Goal: Task Accomplishment & Management: Use online tool/utility

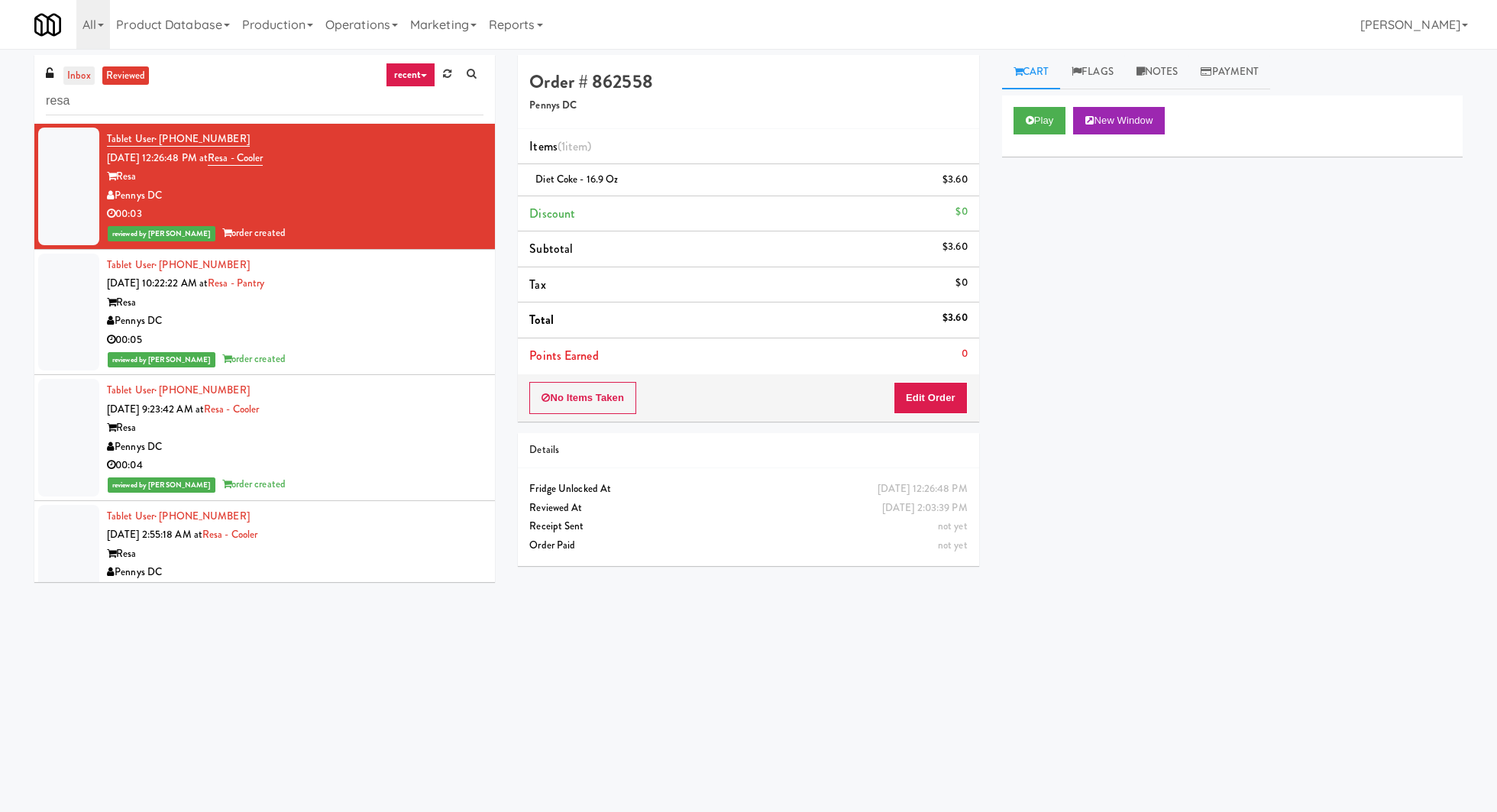
click at [74, 77] on link "inbox" at bounding box center [79, 75] width 31 height 19
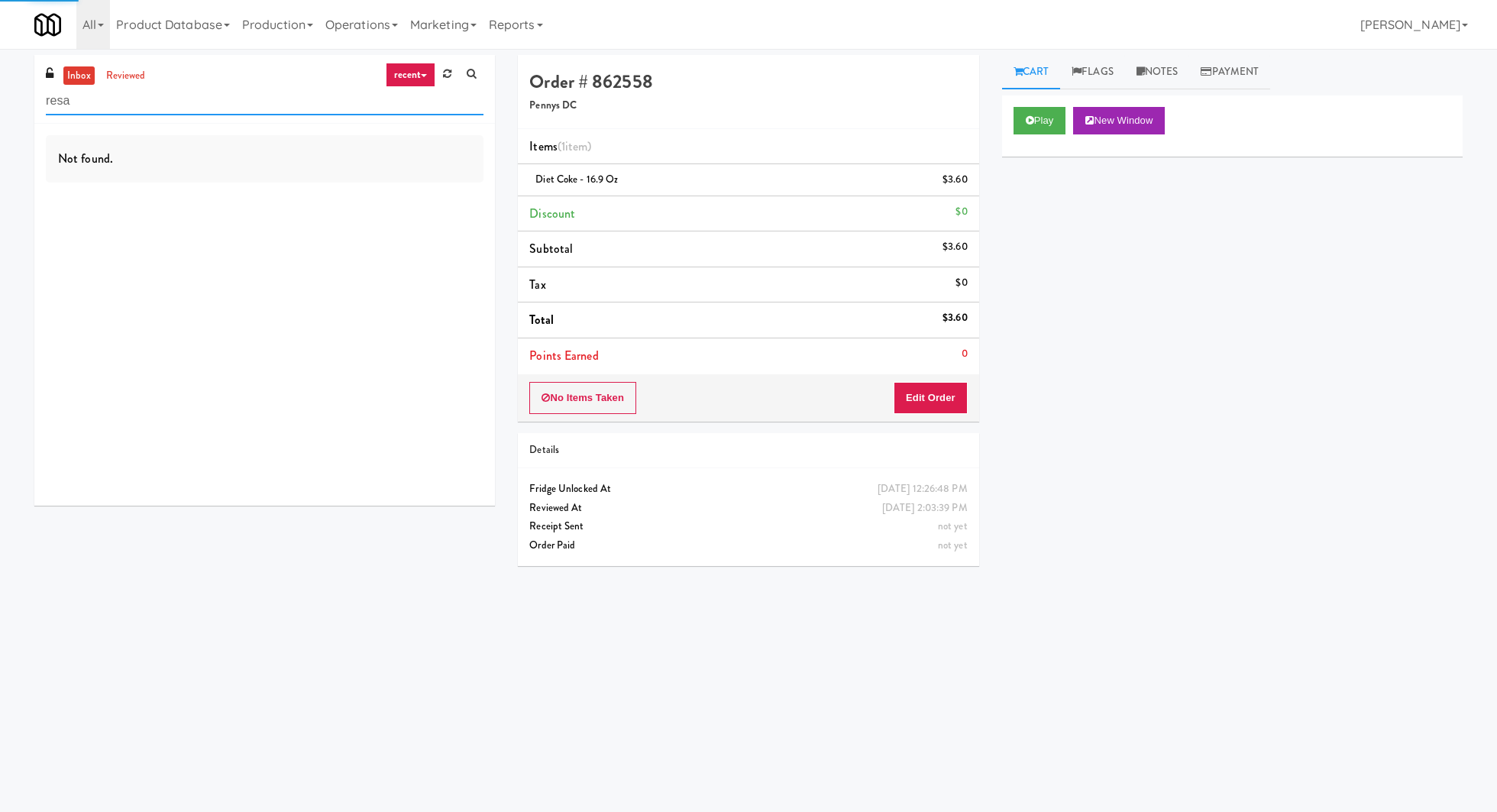
click at [74, 103] on input "resa" at bounding box center [265, 101] width 438 height 28
type input "excellent"
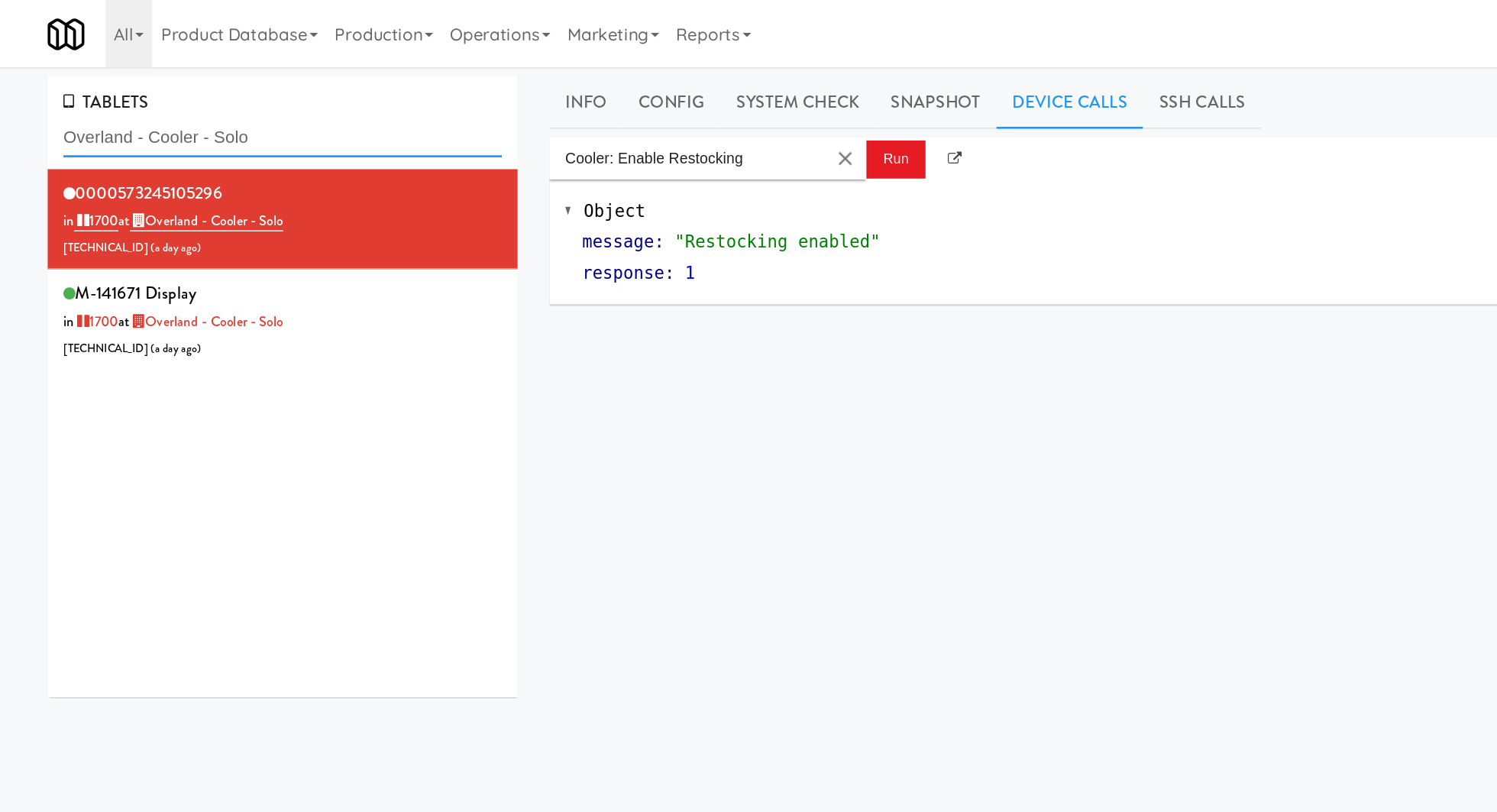
click at [151, 98] on input "Overland - Cooler - Solo" at bounding box center [204, 99] width 317 height 28
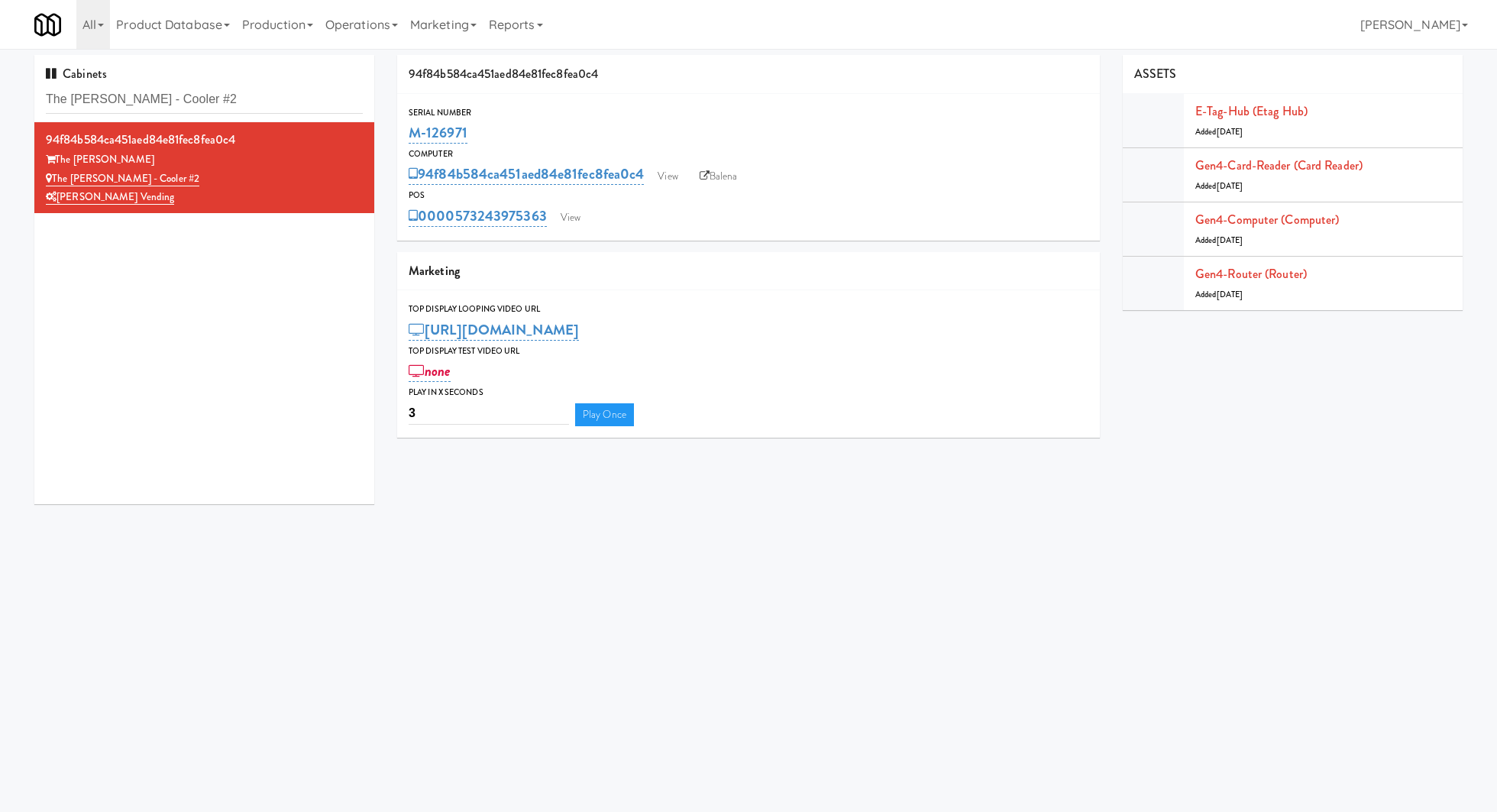
click at [228, 116] on div "Cabinets The Sutton - Cooler #2" at bounding box center [204, 89] width 340 height 67
click at [228, 110] on input "The Sutton - Cooler #2" at bounding box center [204, 99] width 317 height 28
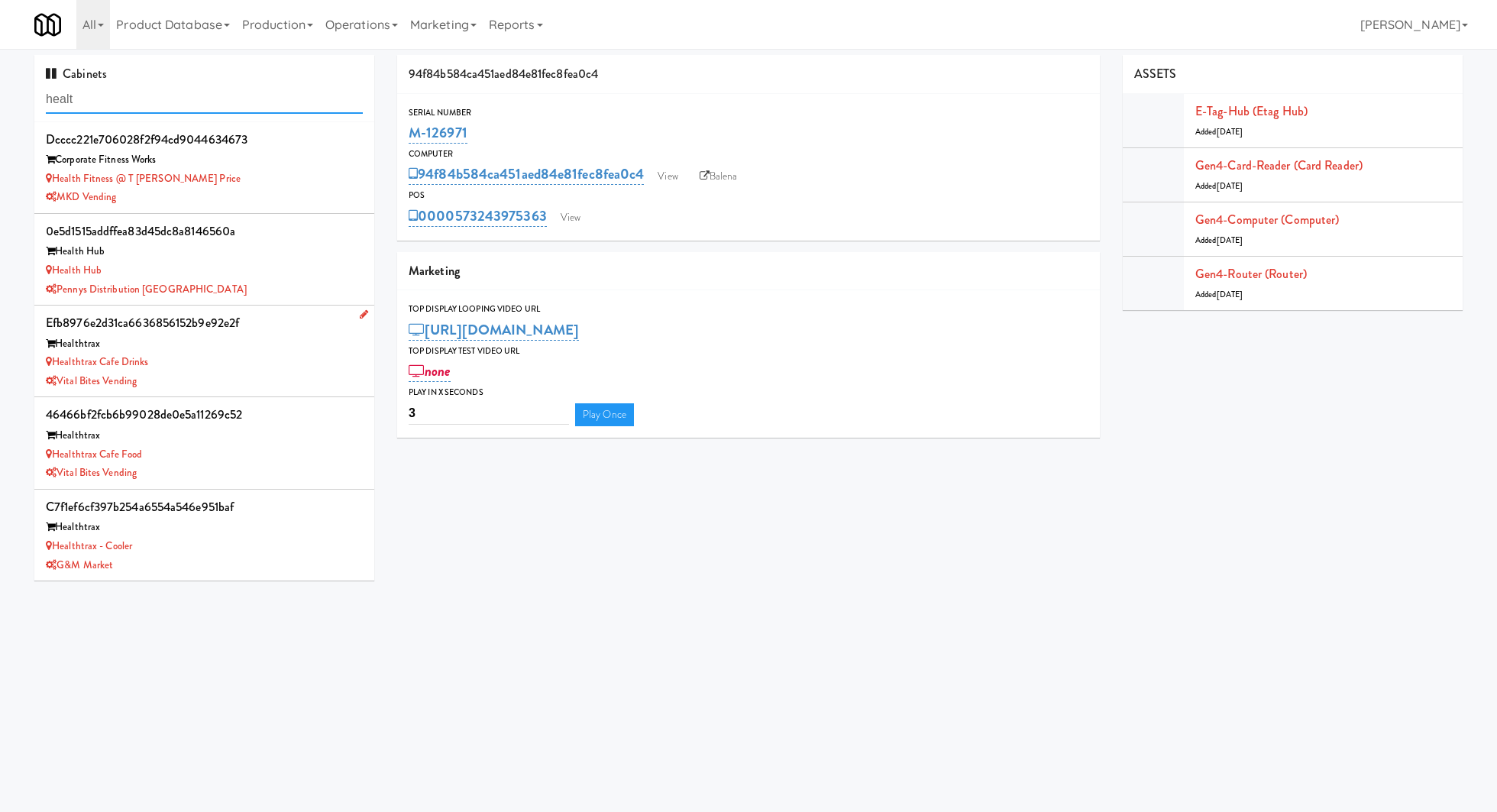
type input "healt"
click at [291, 382] on div "Vital Bites Vending" at bounding box center [204, 381] width 317 height 19
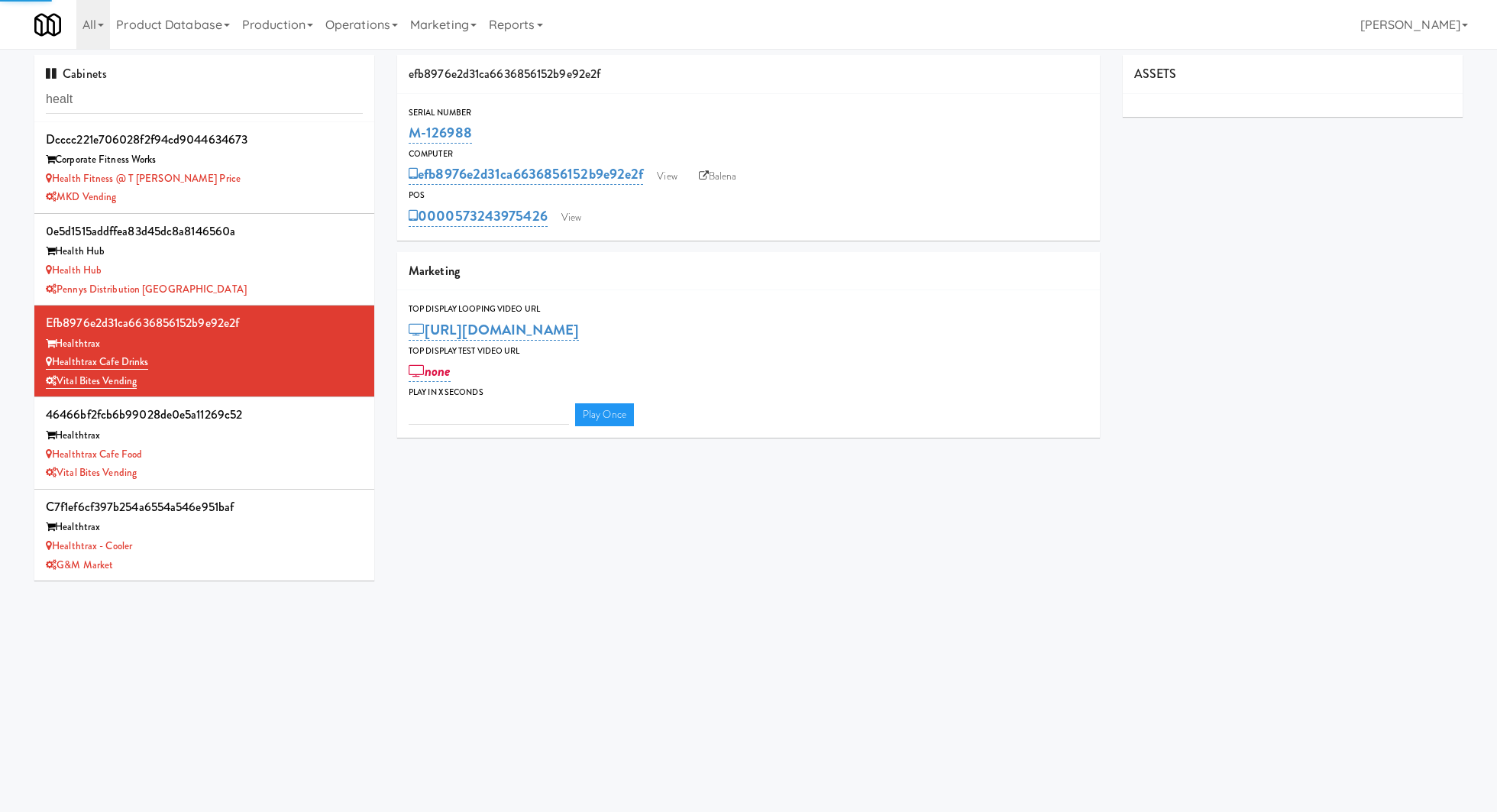
type input "3"
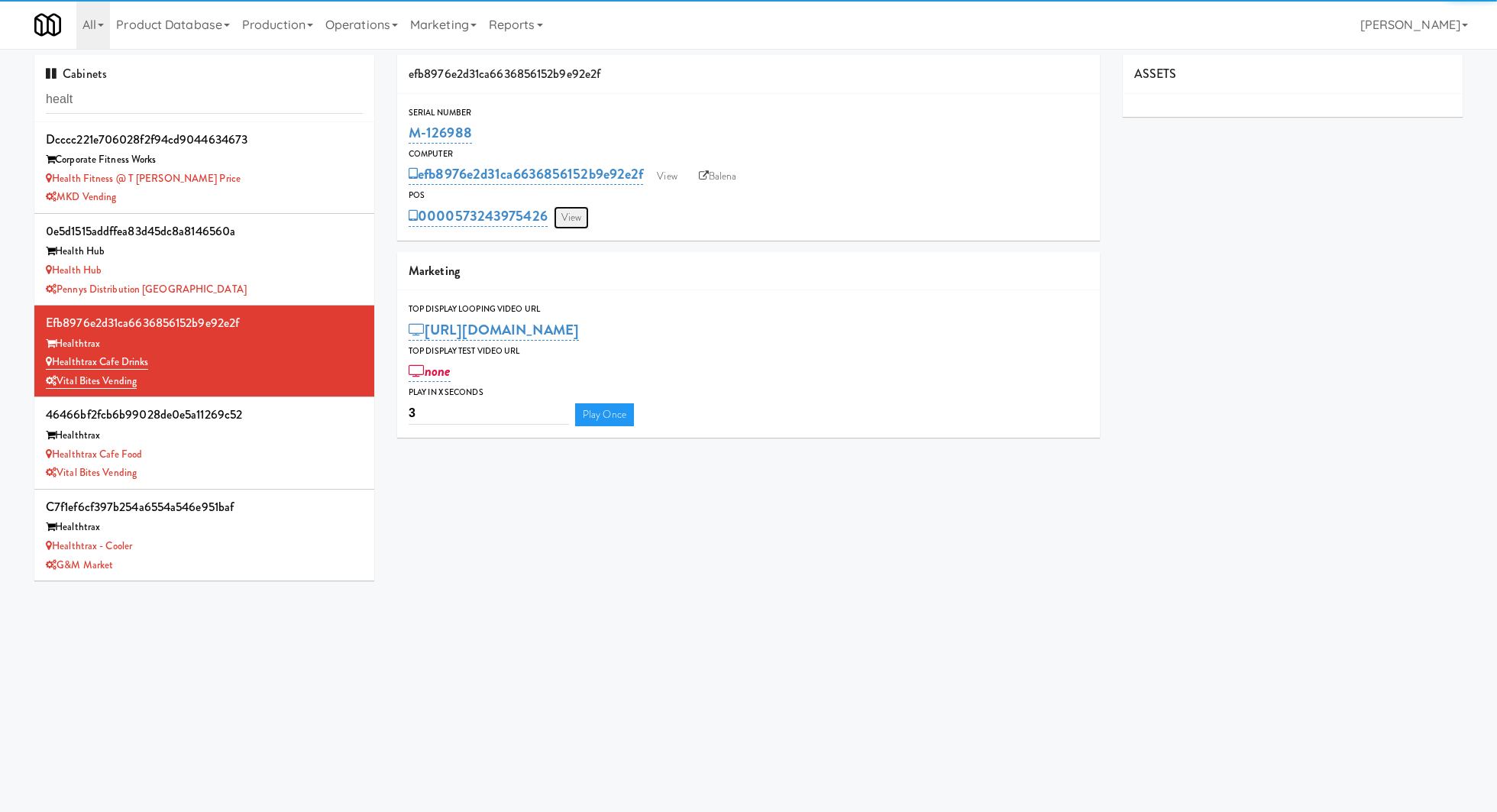
click at [572, 222] on link "View" at bounding box center [571, 217] width 35 height 23
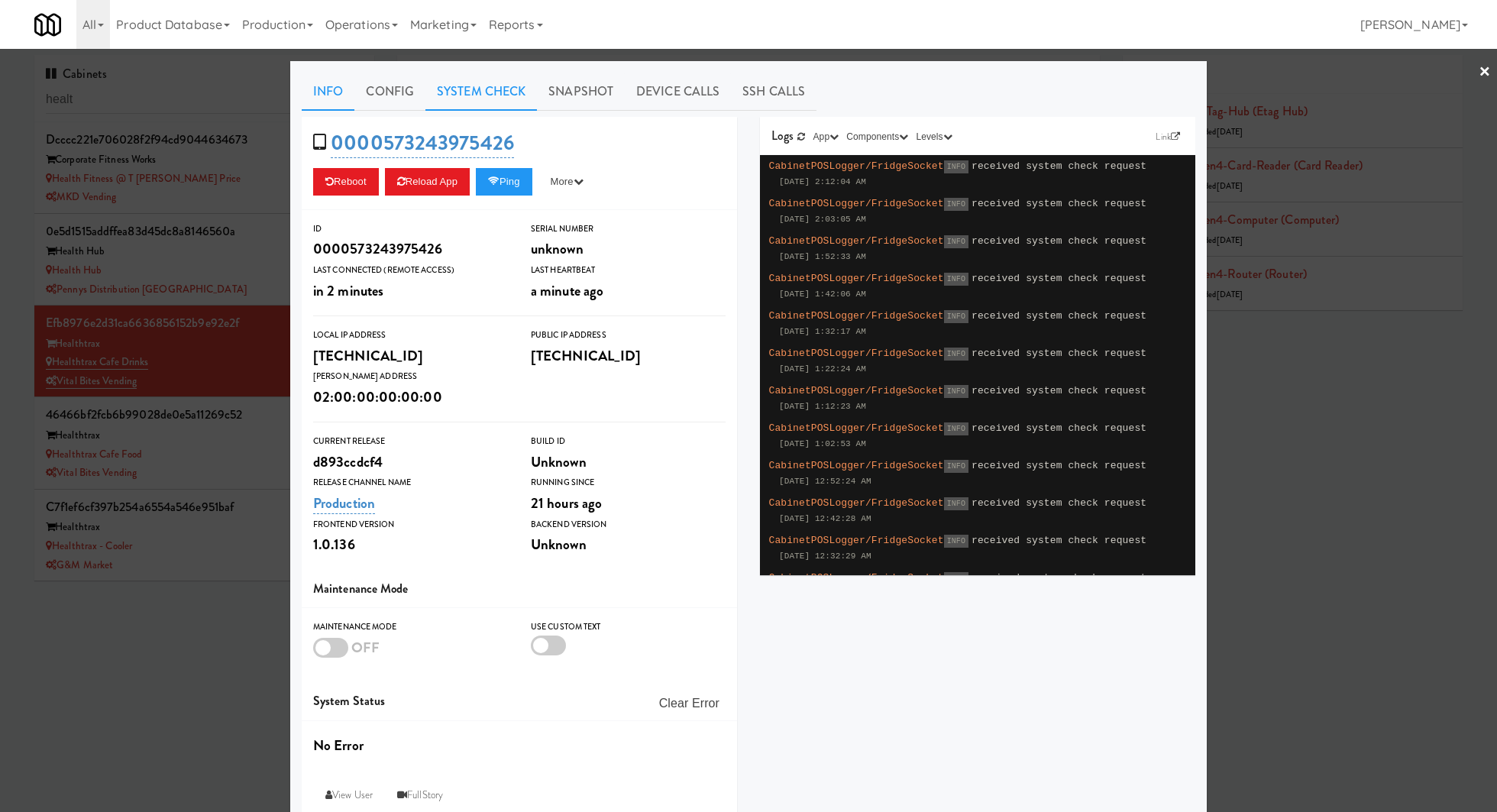
click at [457, 99] on link "System Check" at bounding box center [482, 91] width 112 height 39
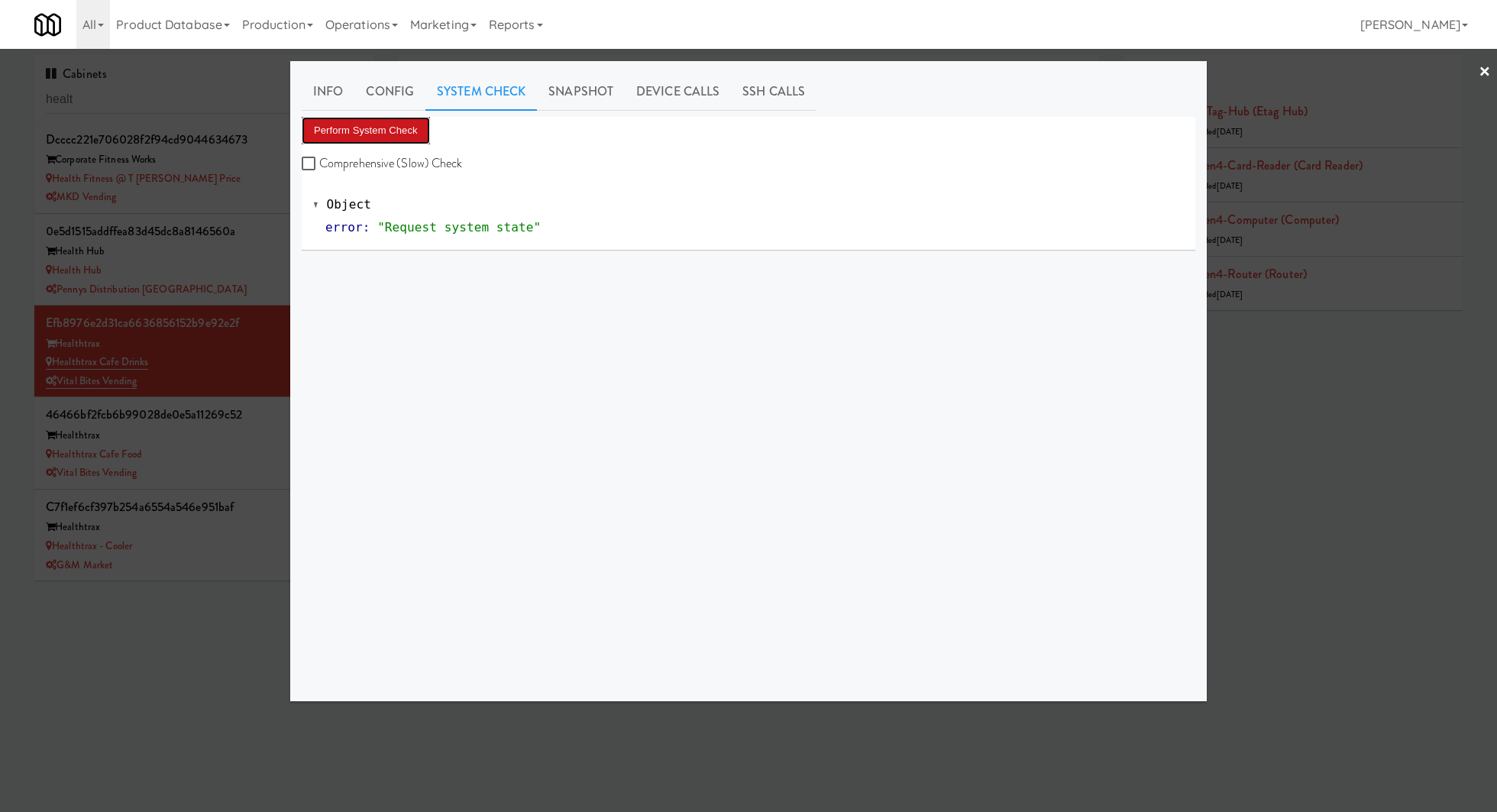
click at [388, 136] on button "Perform System Check" at bounding box center [366, 130] width 128 height 28
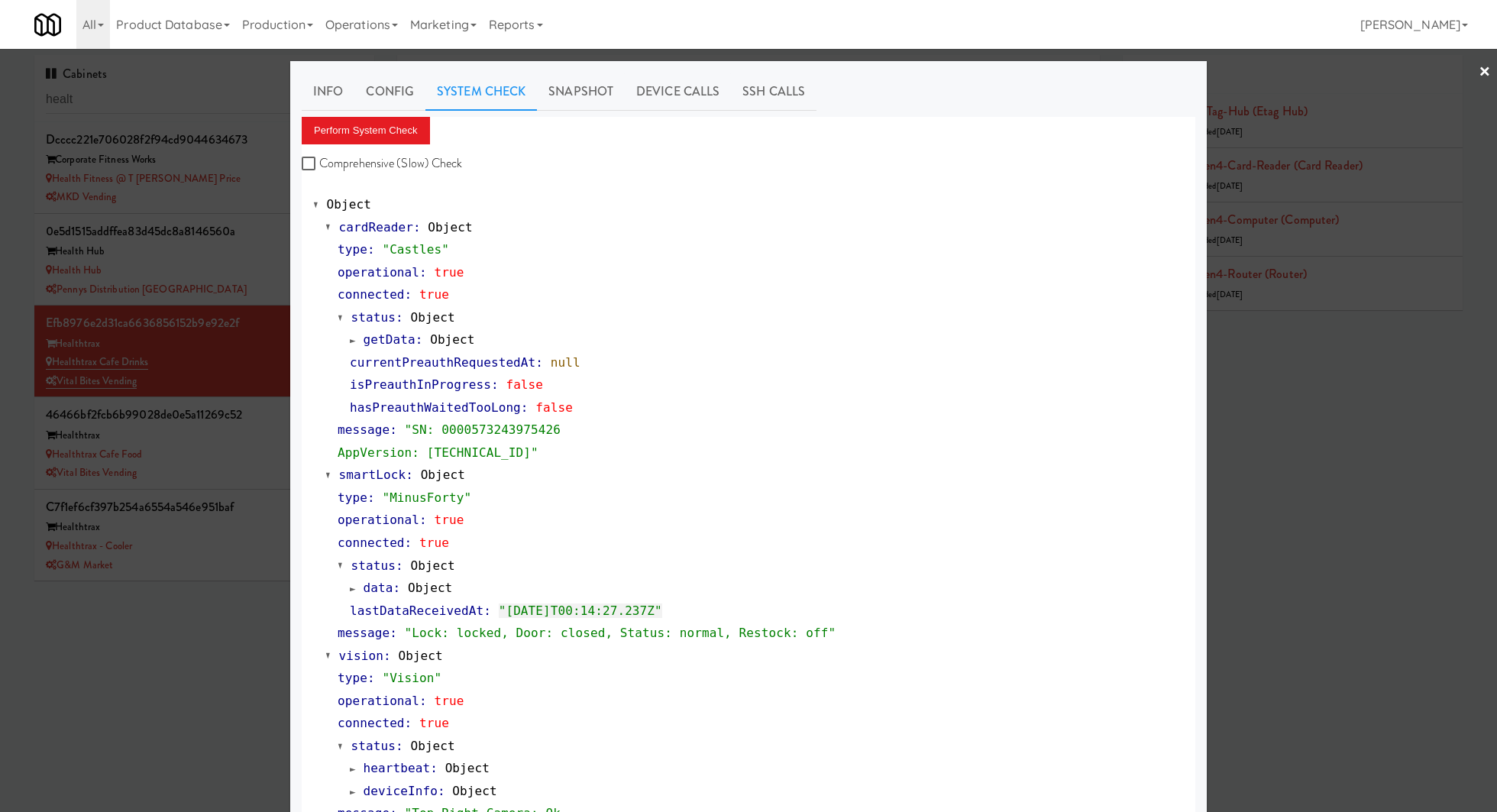
click at [240, 438] on div at bounding box center [748, 406] width 1497 height 812
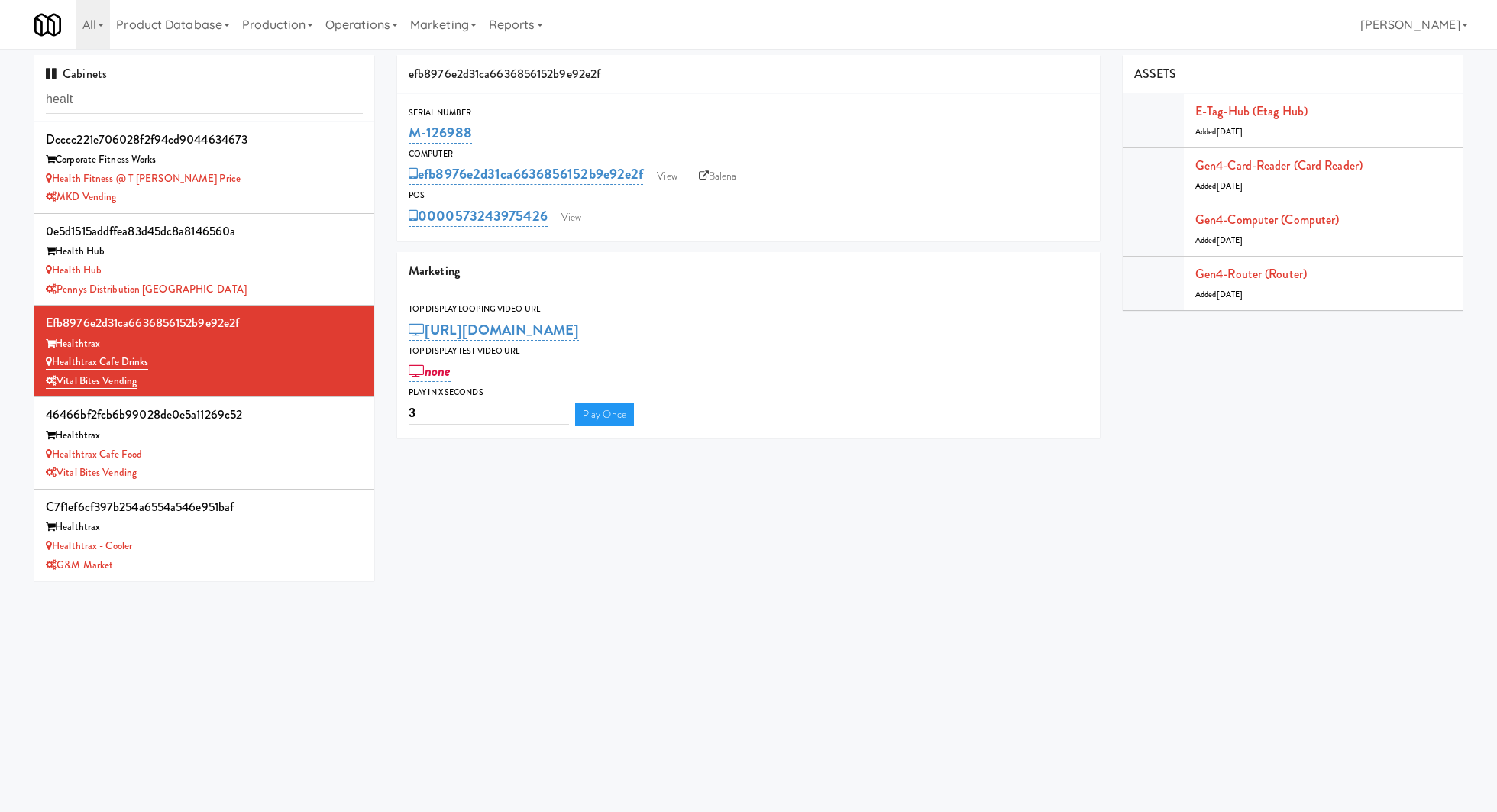
click at [240, 438] on div "Healthtrax" at bounding box center [204, 436] width 317 height 19
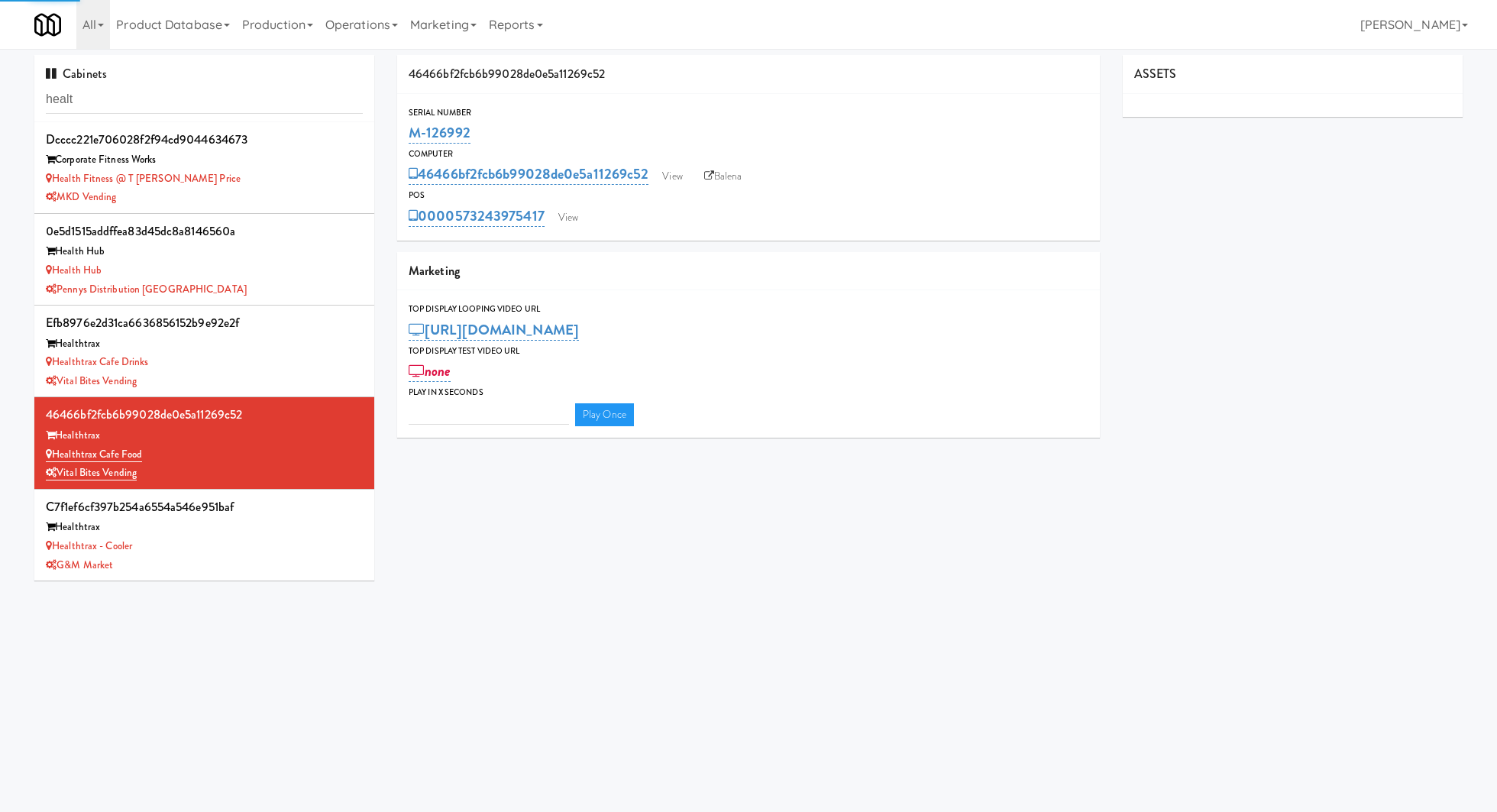
type input "3"
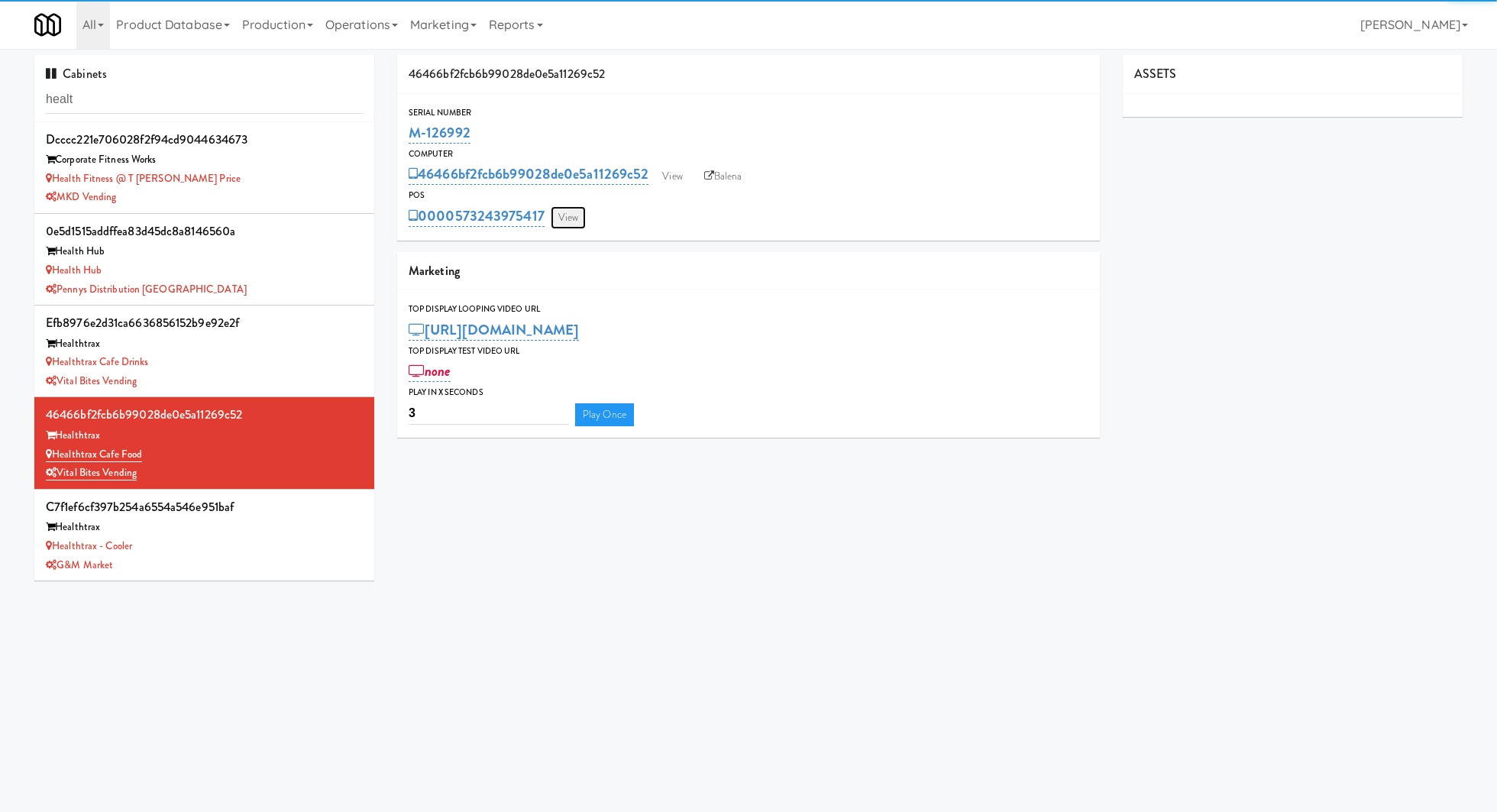
click at [564, 219] on link "View" at bounding box center [568, 217] width 35 height 23
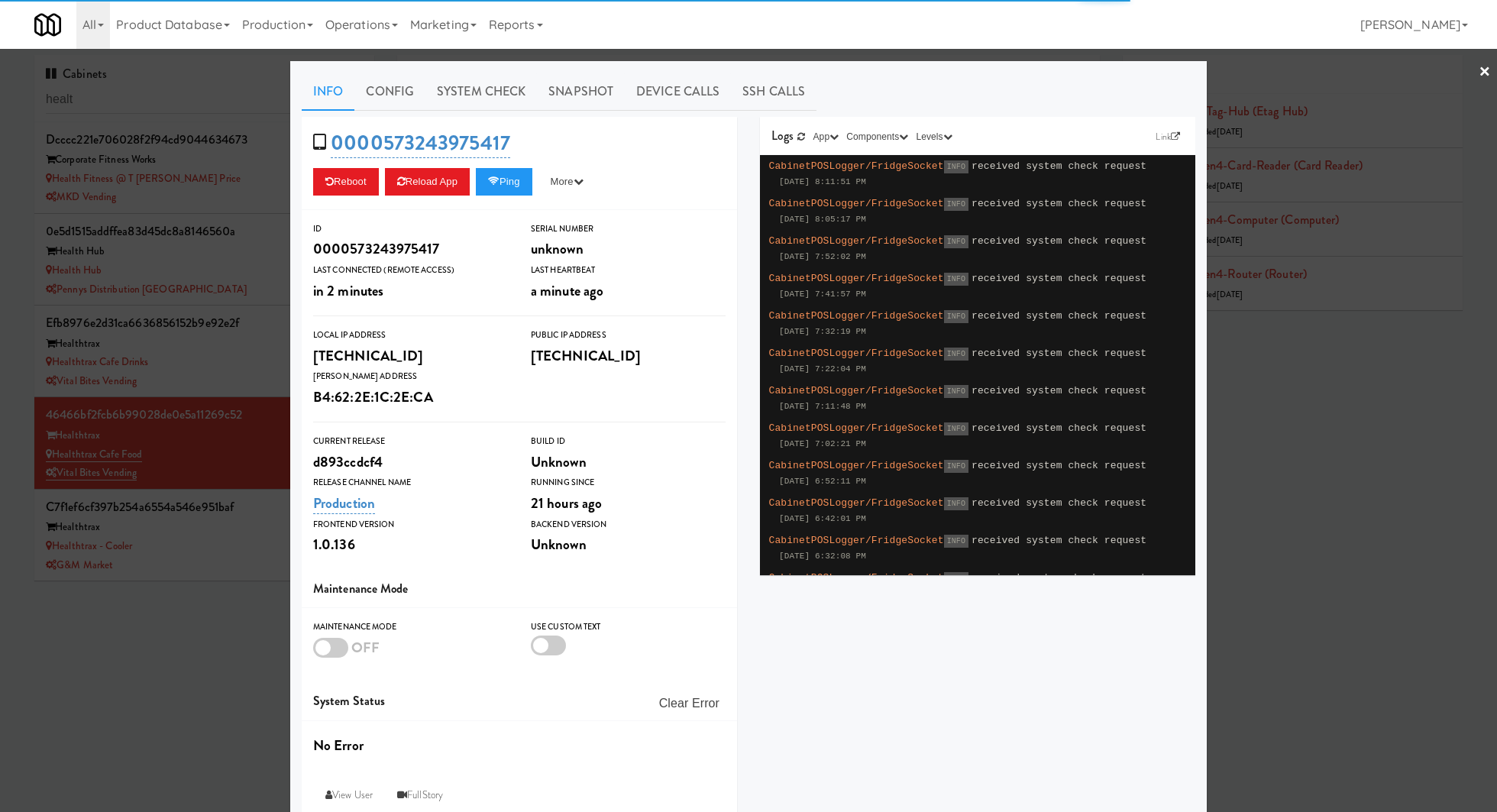
click at [504, 94] on link "System Check" at bounding box center [482, 91] width 112 height 39
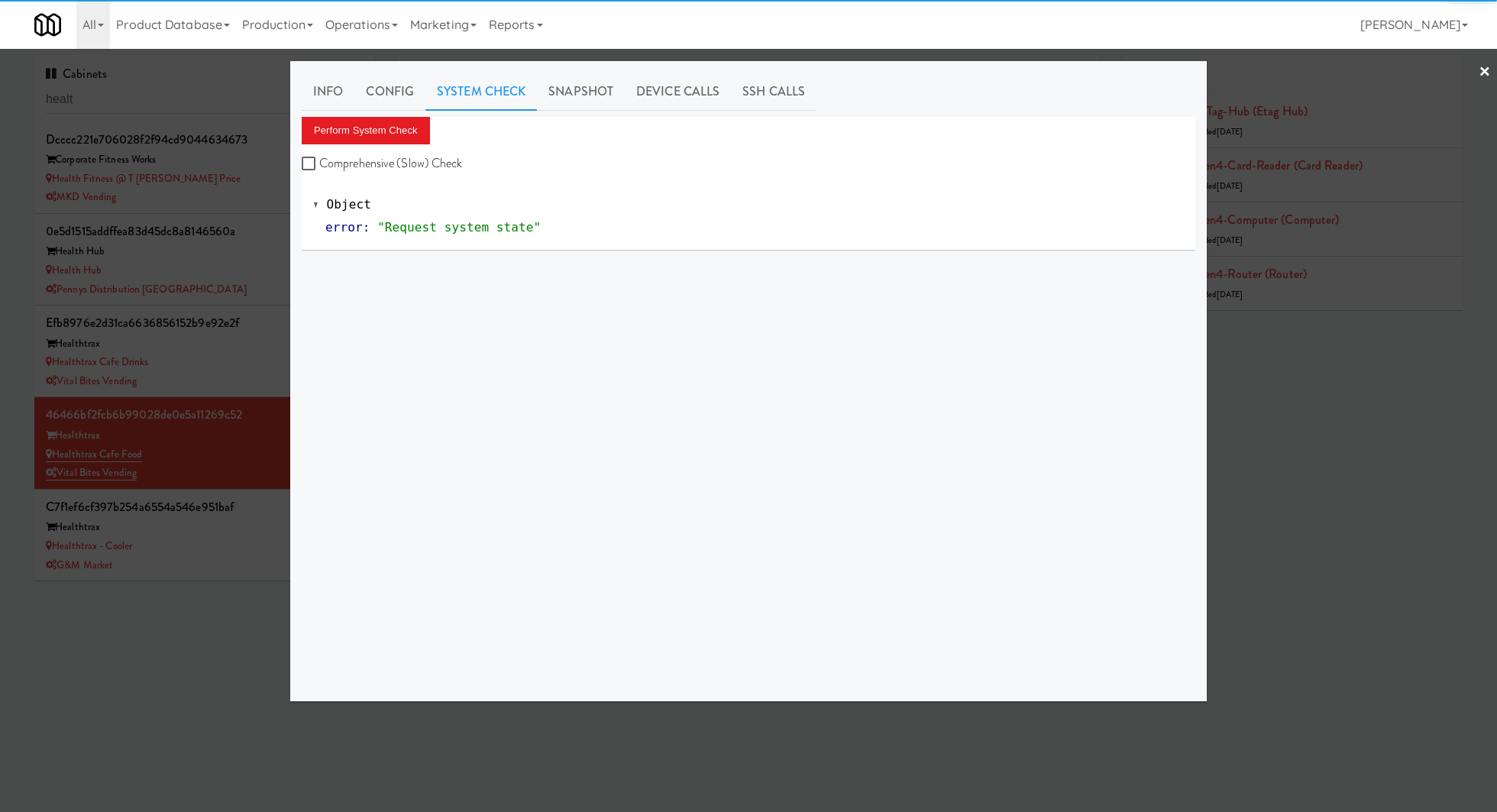
click at [399, 144] on div "Perform System Check Comprehensive (Slow) Check" at bounding box center [748, 145] width 893 height 58
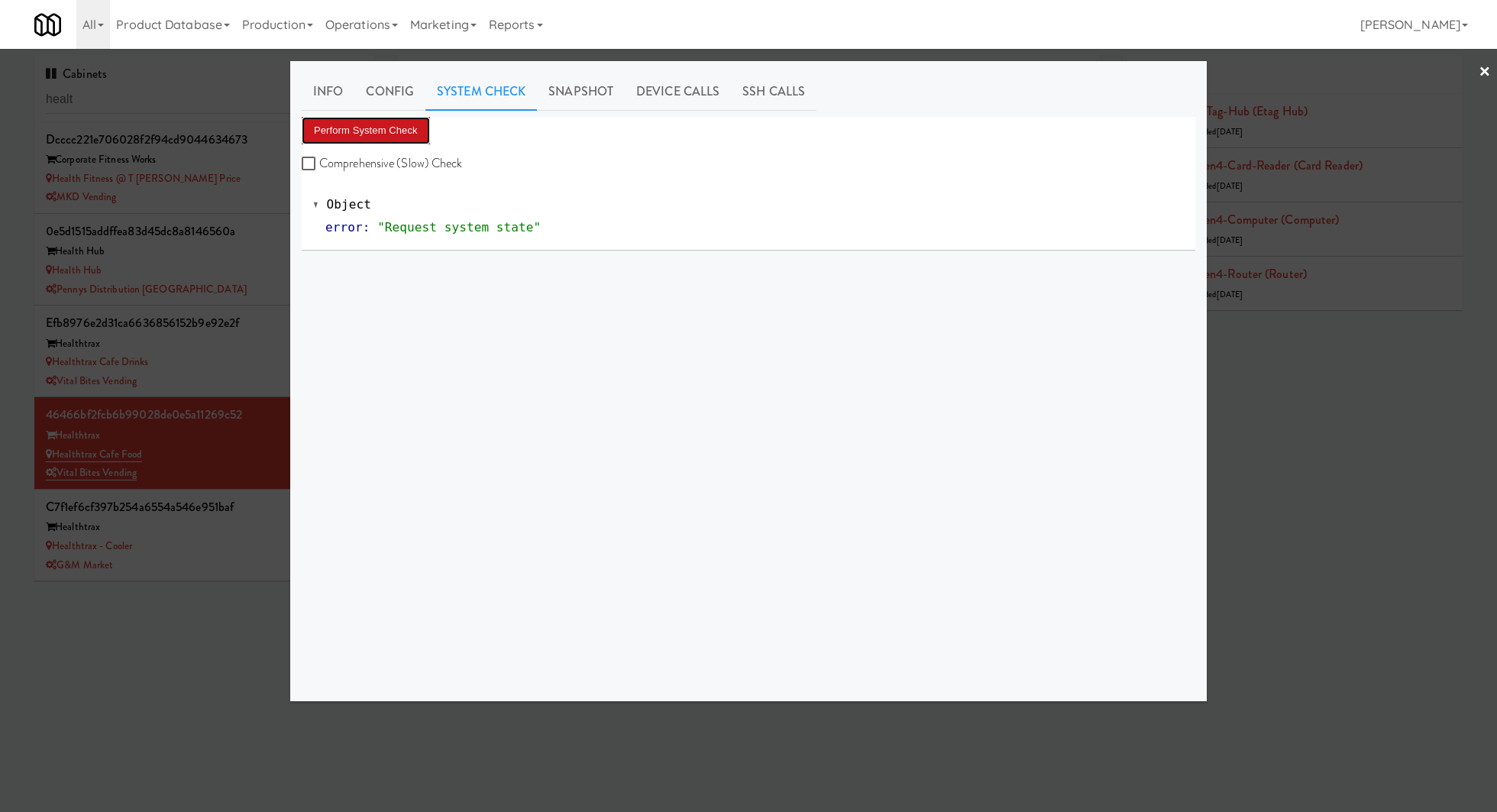
click at [398, 131] on button "Perform System Check" at bounding box center [366, 130] width 128 height 28
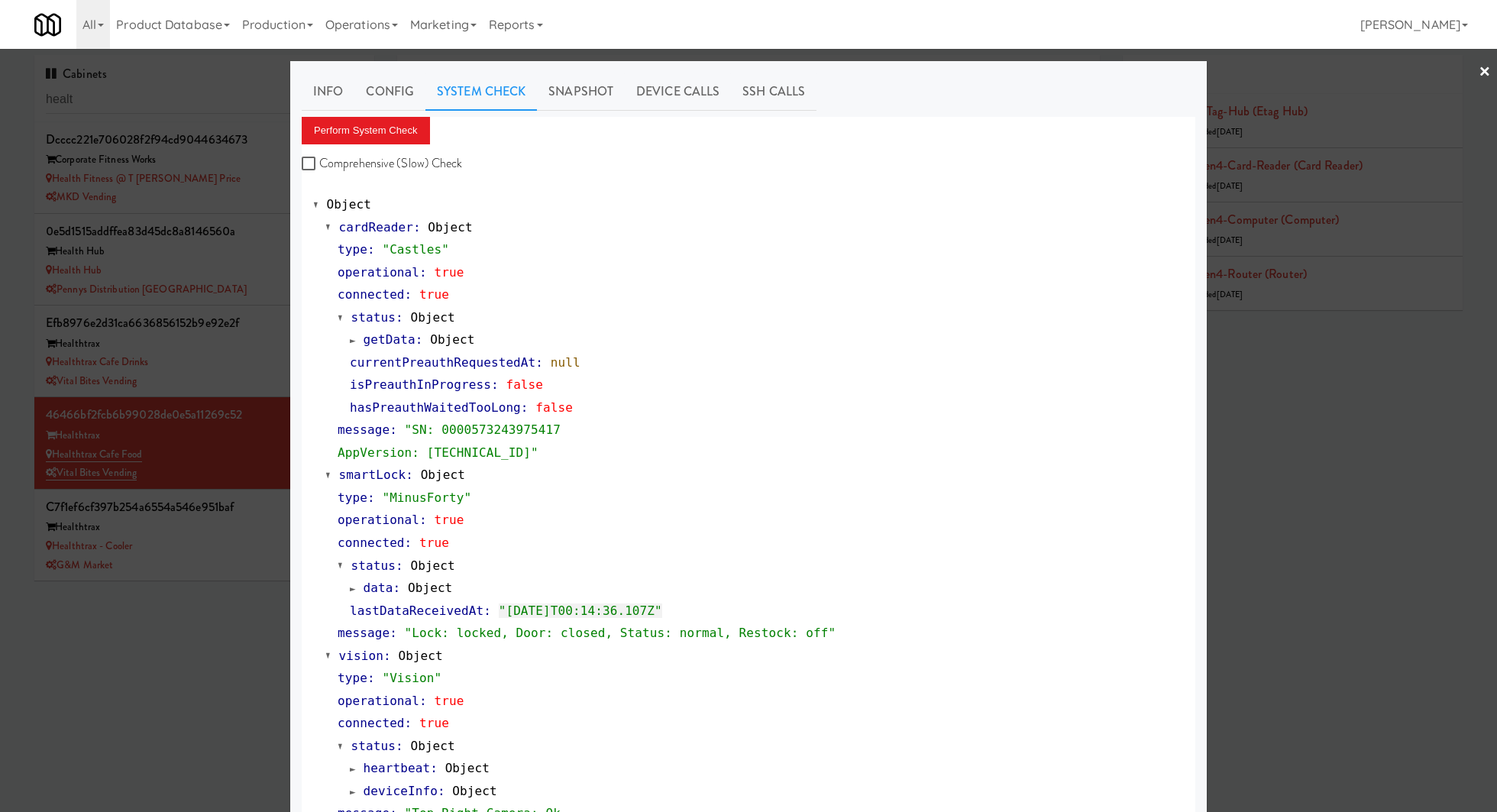
click at [253, 446] on div at bounding box center [748, 406] width 1497 height 812
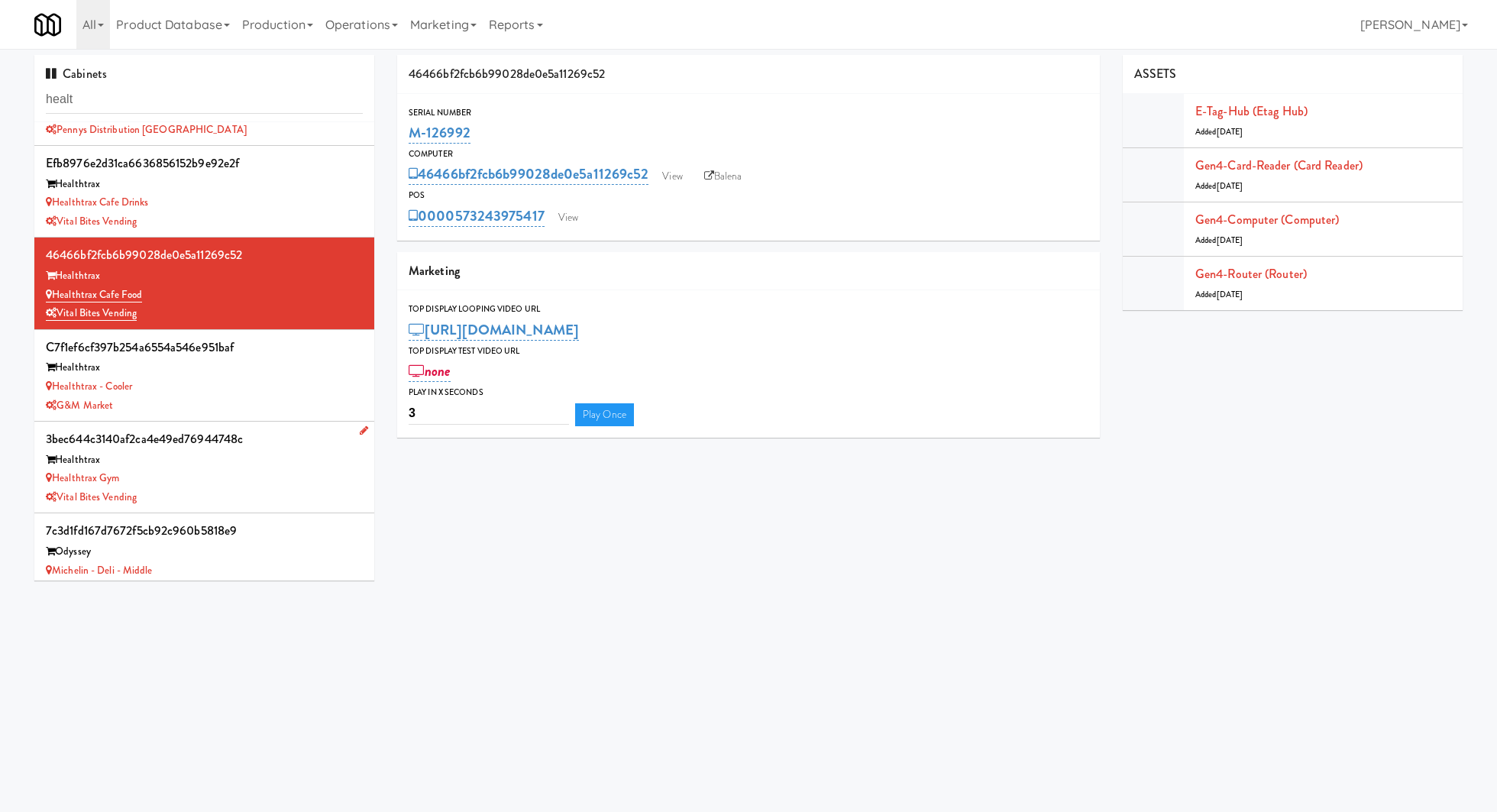
scroll to position [227, 0]
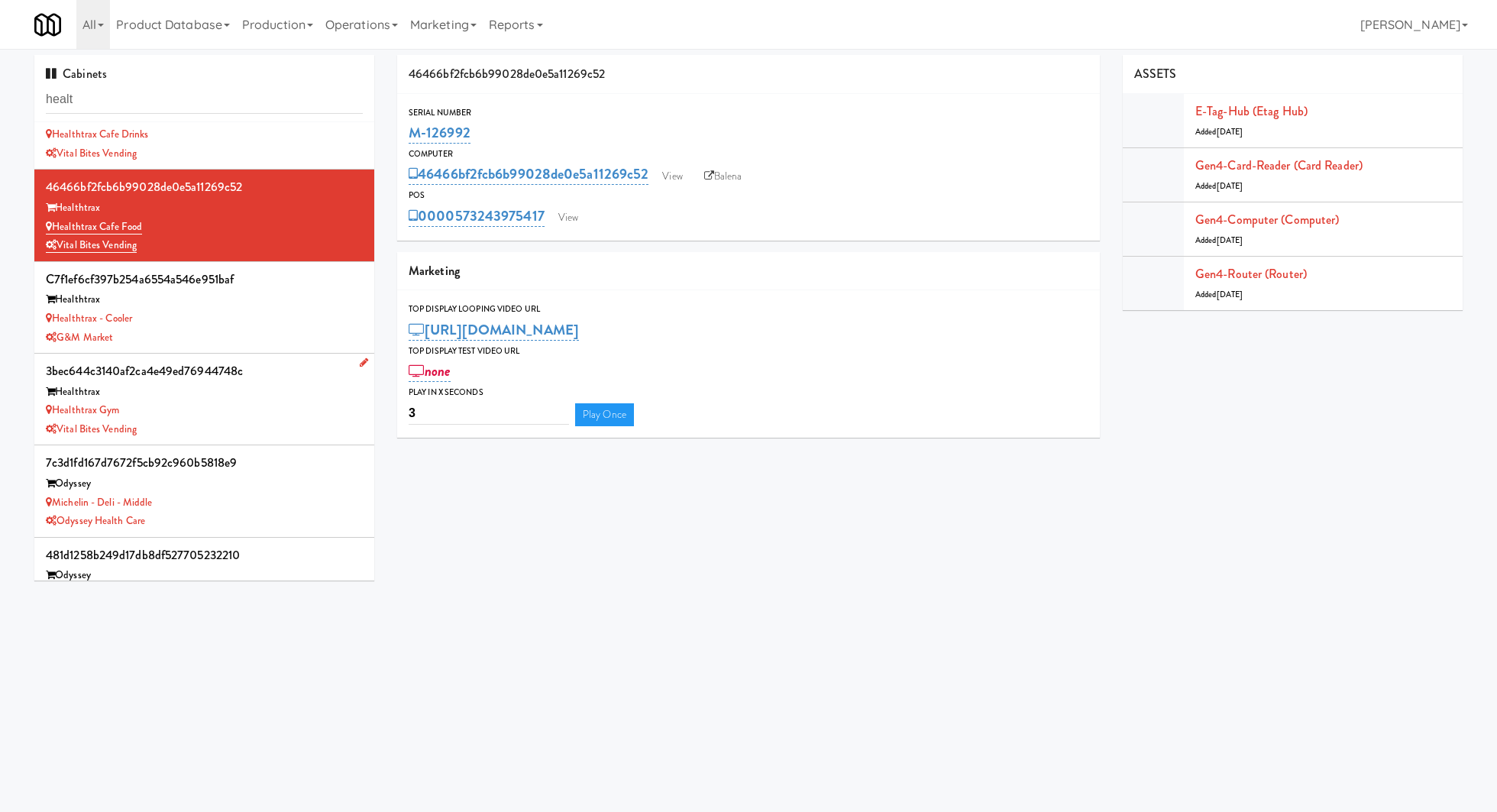
click at [246, 410] on div "Healthtrax Gym" at bounding box center [204, 410] width 317 height 19
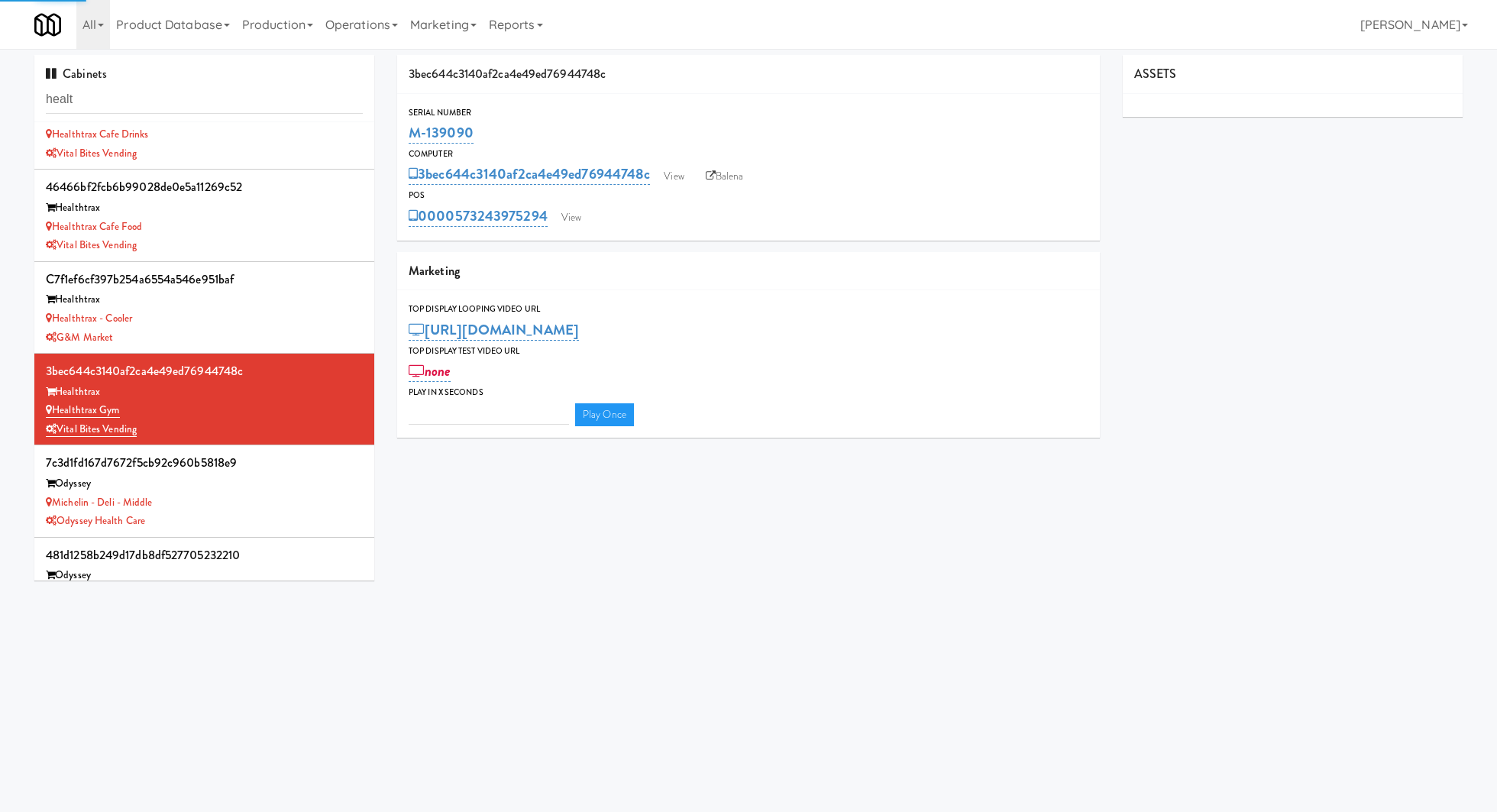
type input "3"
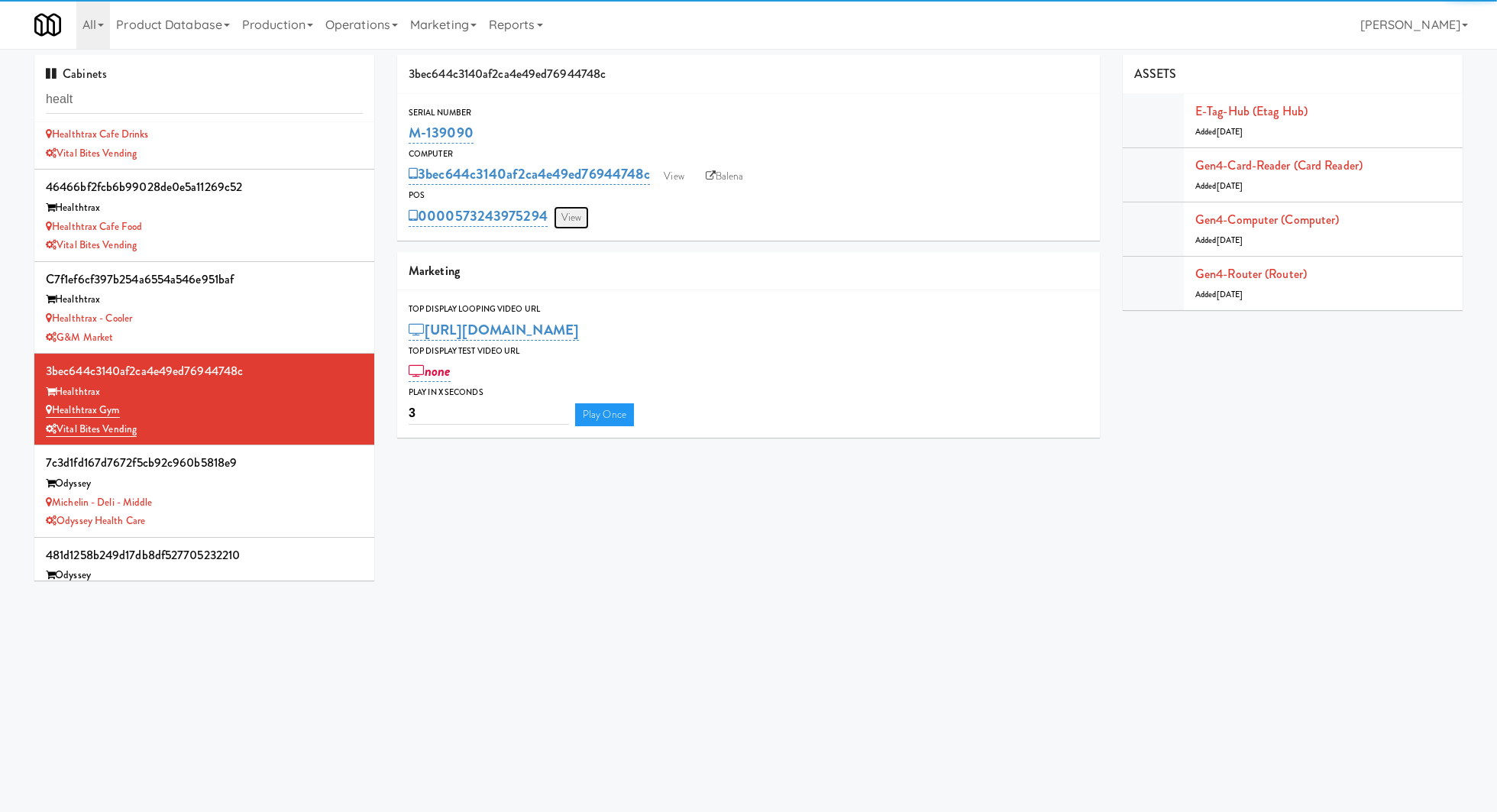
click at [576, 219] on link "View" at bounding box center [571, 217] width 35 height 23
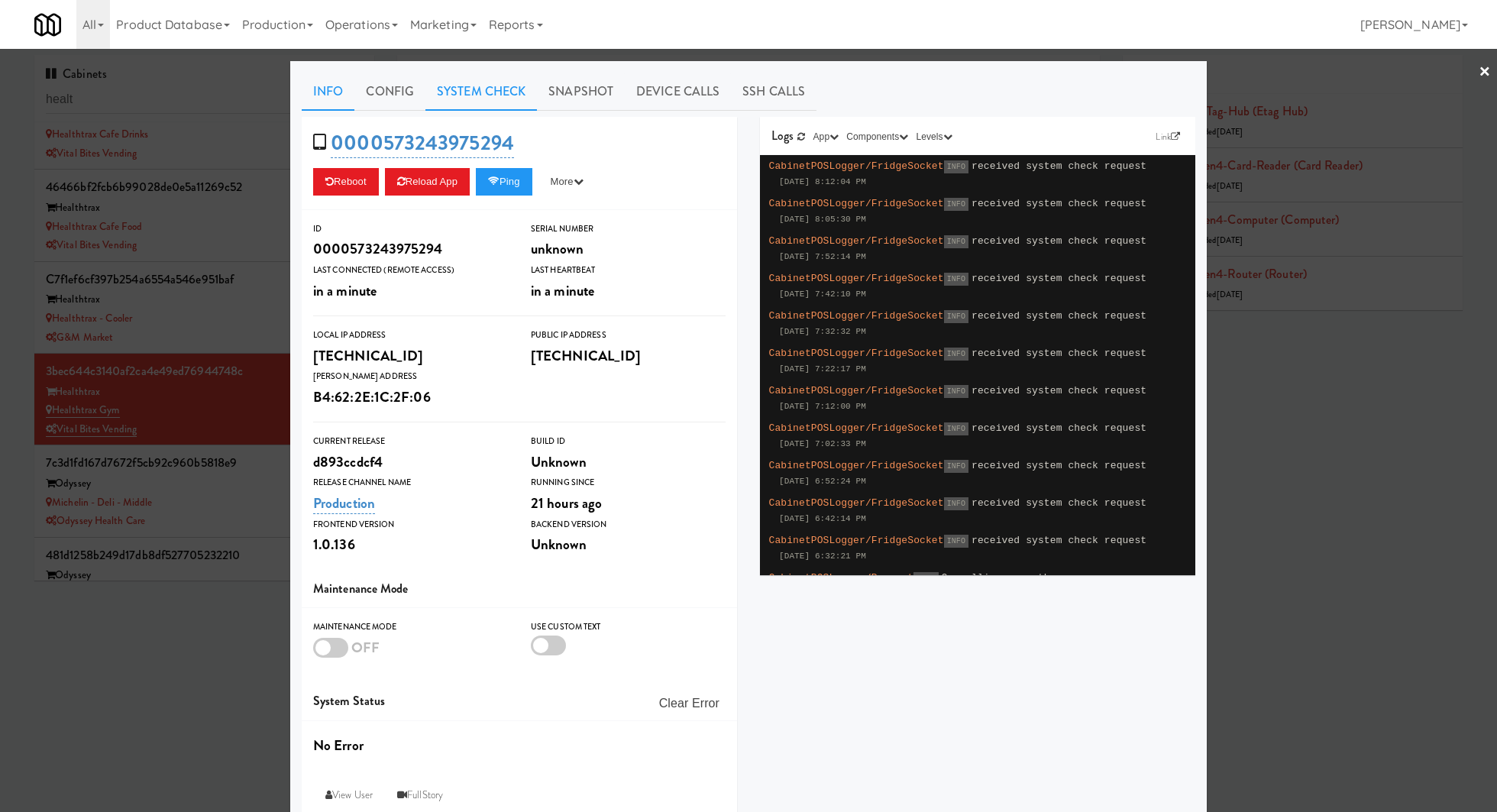
click at [461, 107] on link "System Check" at bounding box center [482, 91] width 112 height 39
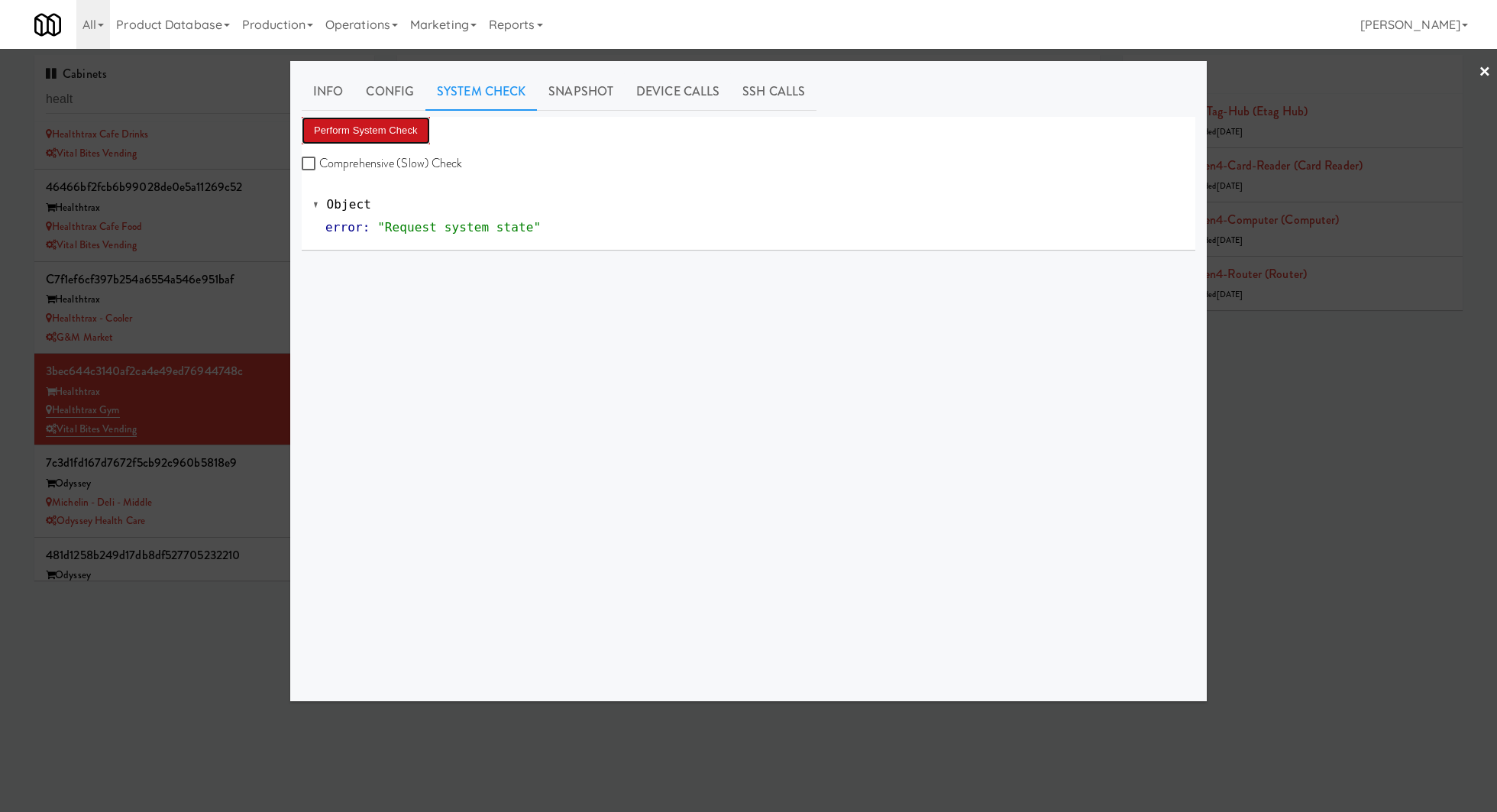
click at [399, 125] on button "Perform System Check" at bounding box center [366, 130] width 128 height 28
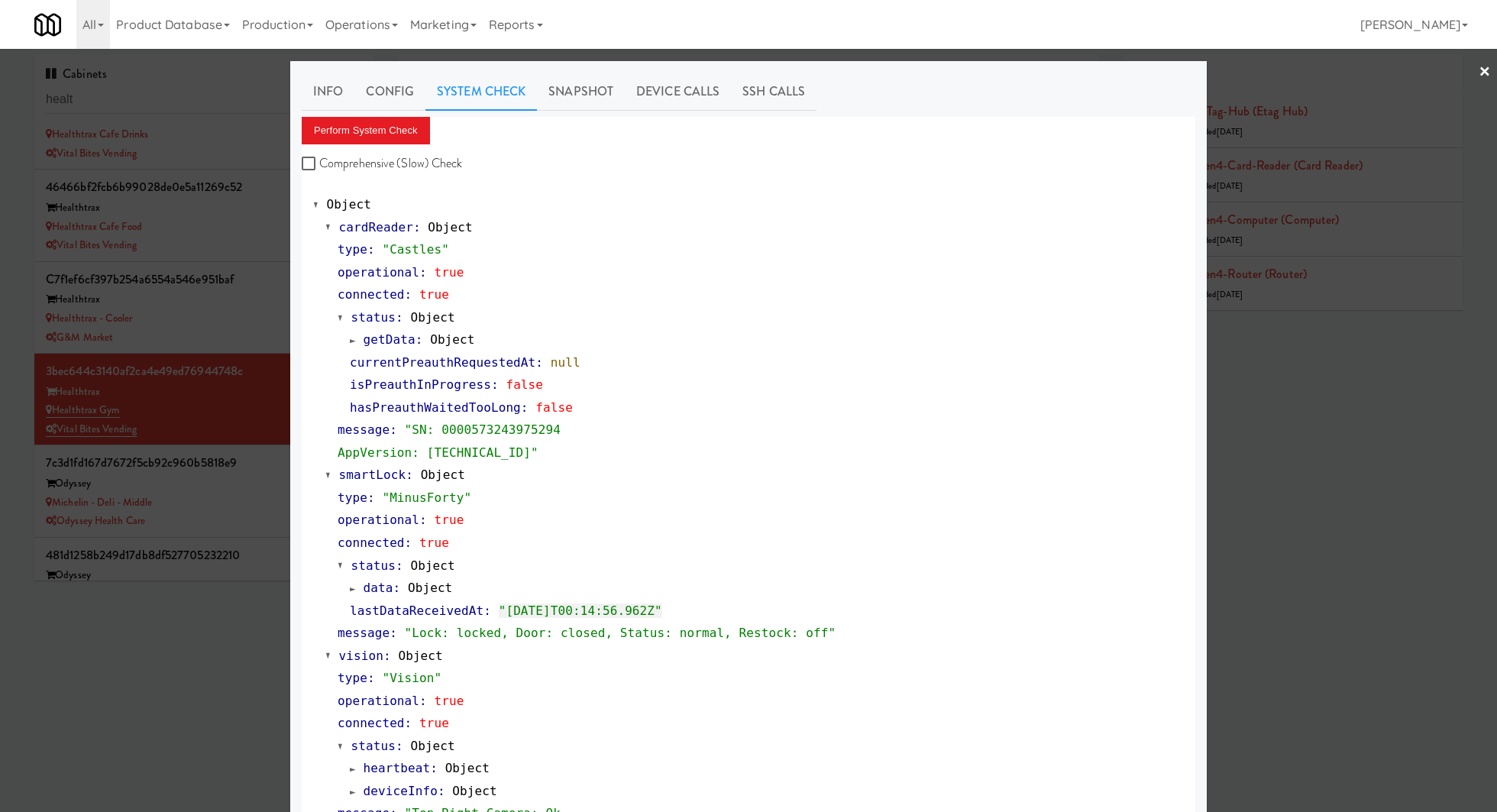
click at [223, 380] on div at bounding box center [748, 406] width 1497 height 812
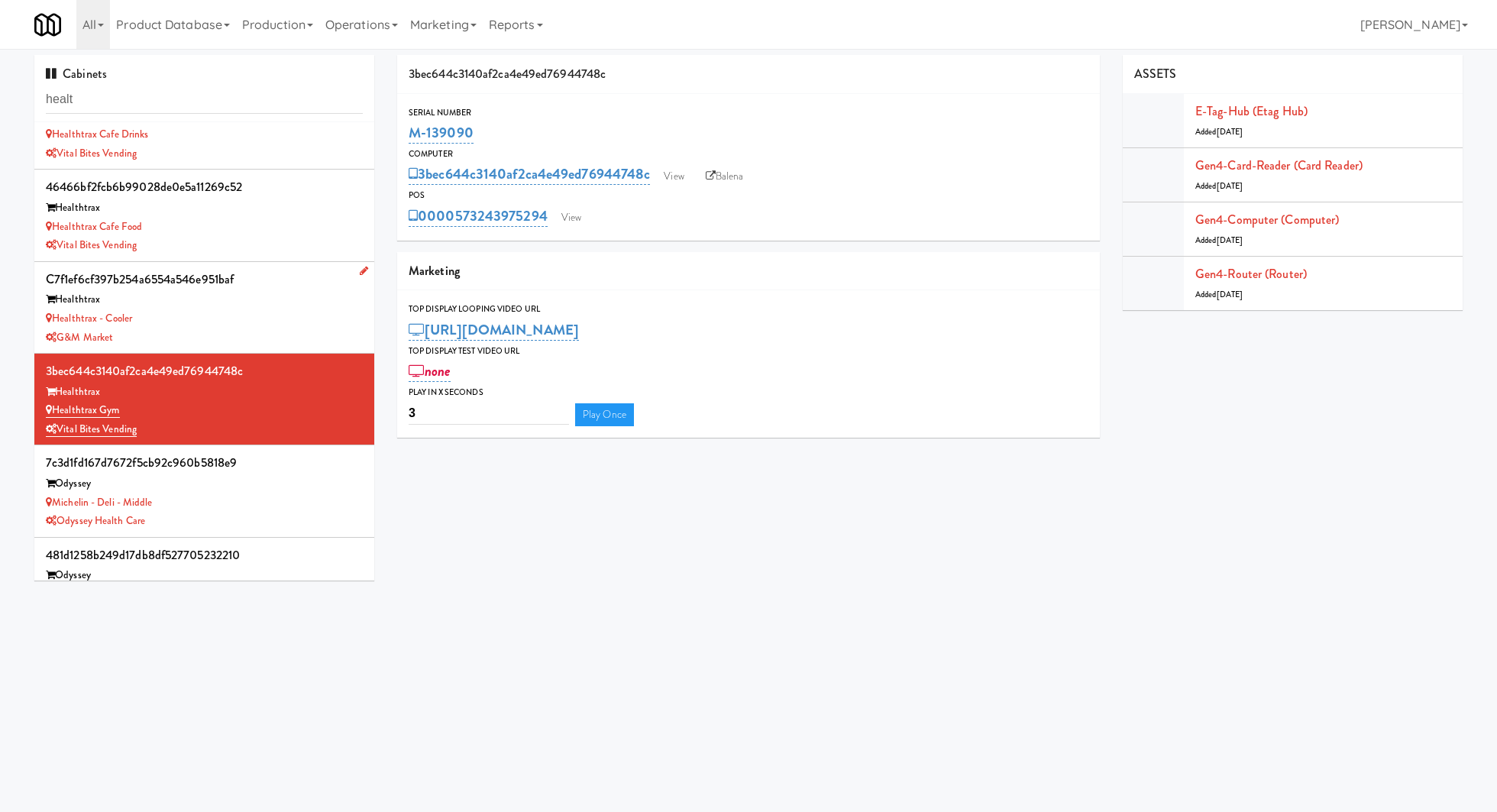
scroll to position [208, 0]
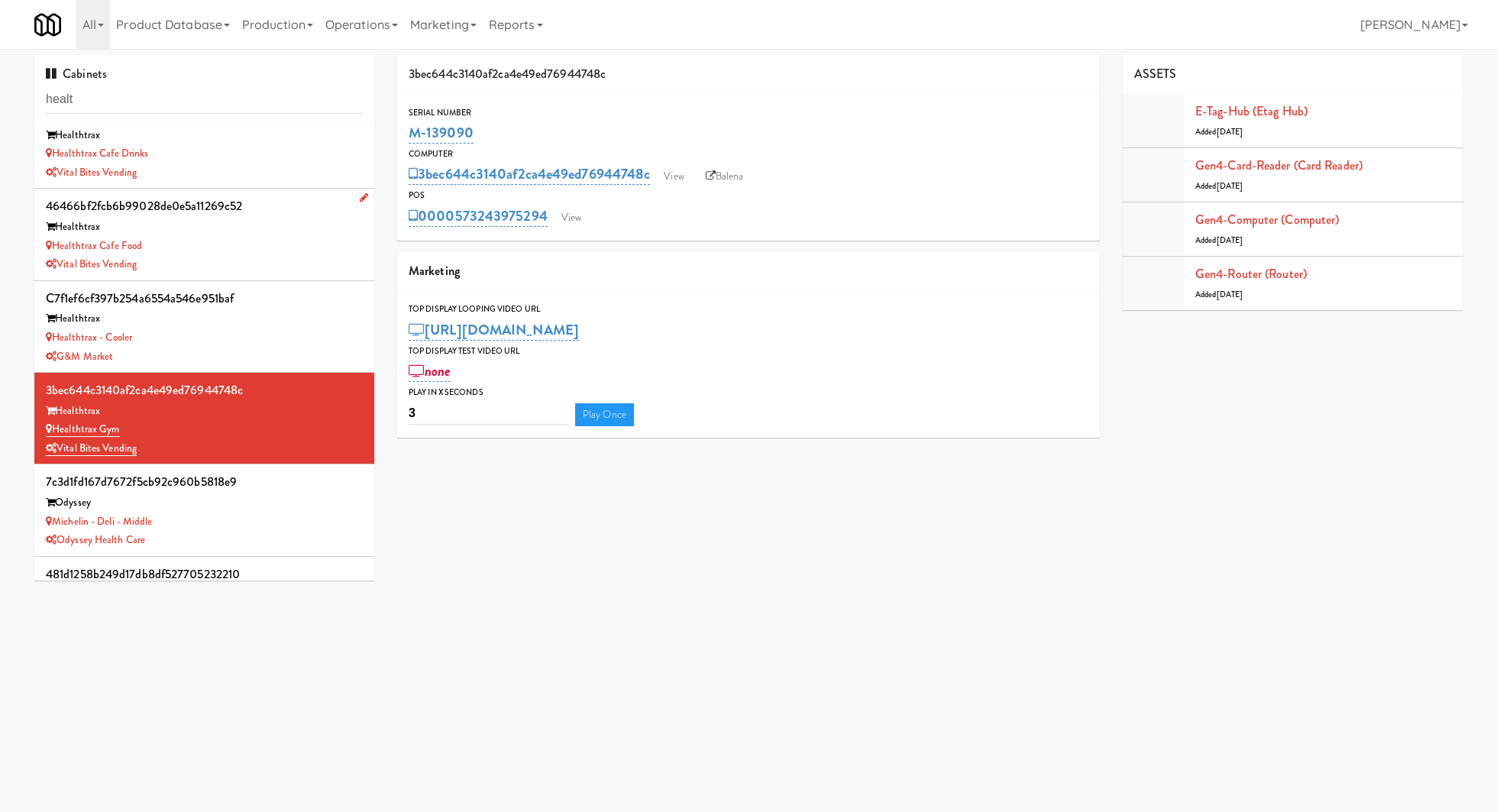
click at [253, 241] on div "Healthtrax Cafe Food" at bounding box center [204, 246] width 317 height 19
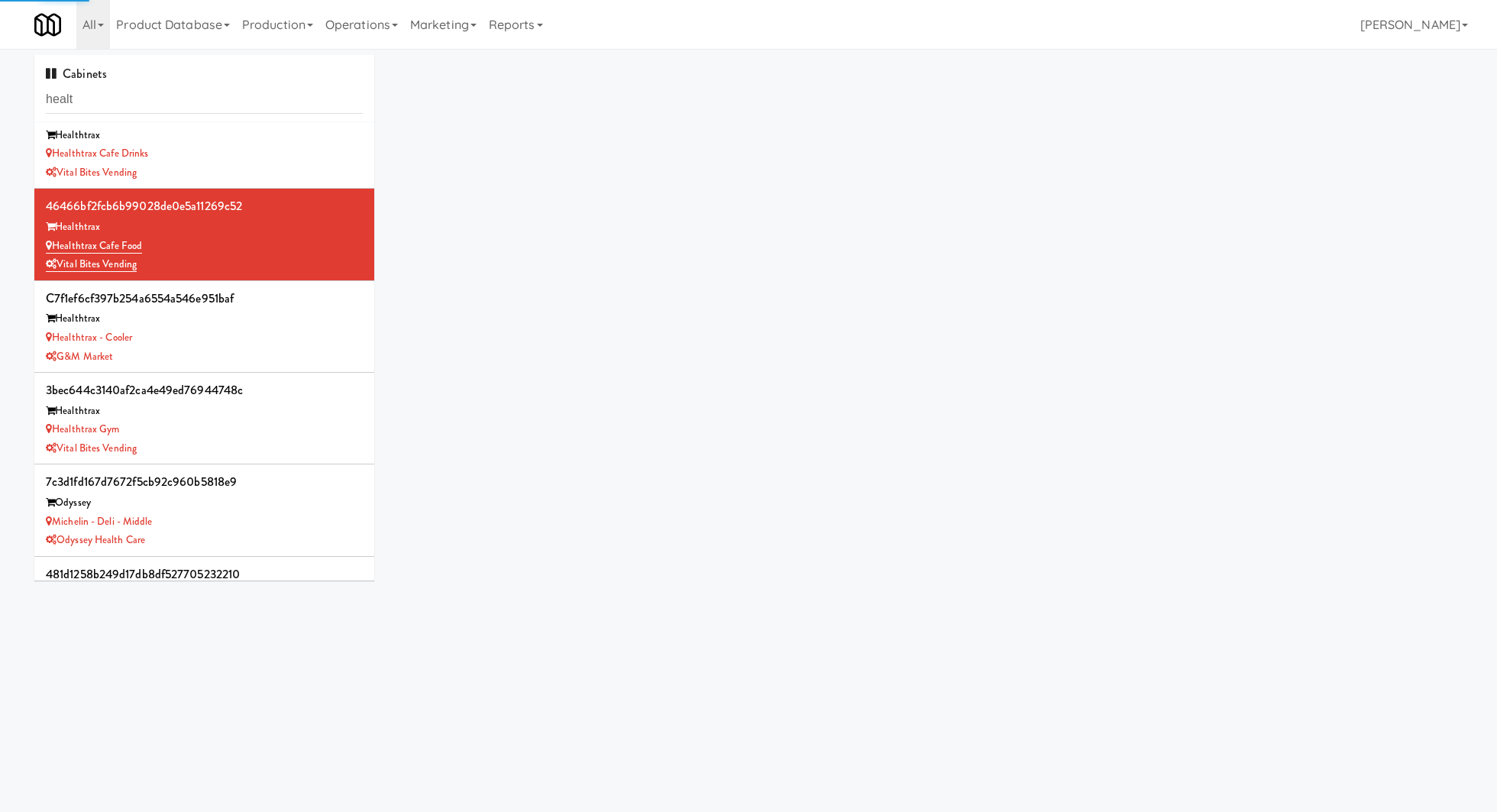
click at [274, 153] on div "Healthtrax Cafe Drinks" at bounding box center [204, 153] width 317 height 19
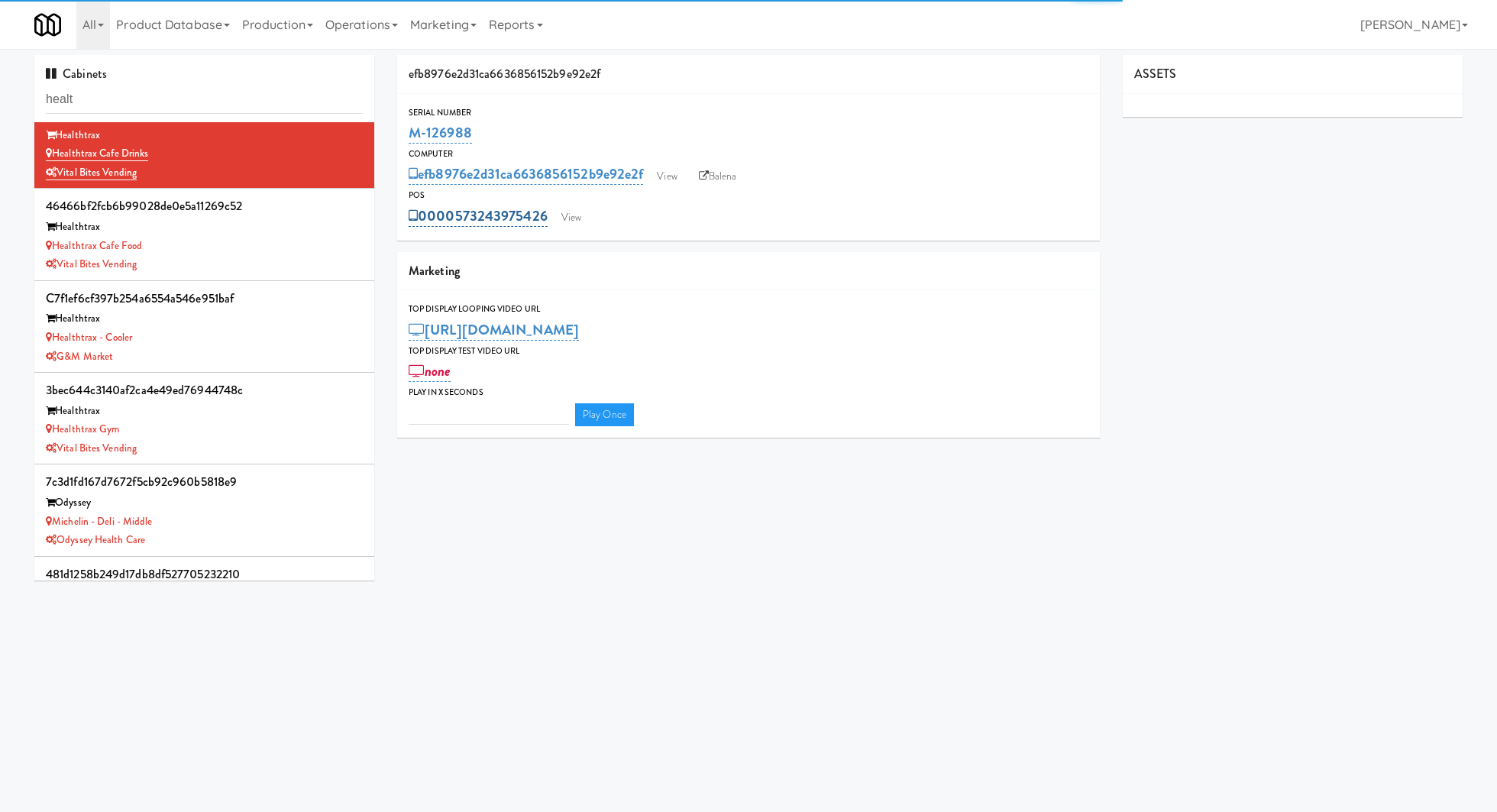
type input "3"
click at [573, 217] on link "View" at bounding box center [571, 217] width 35 height 23
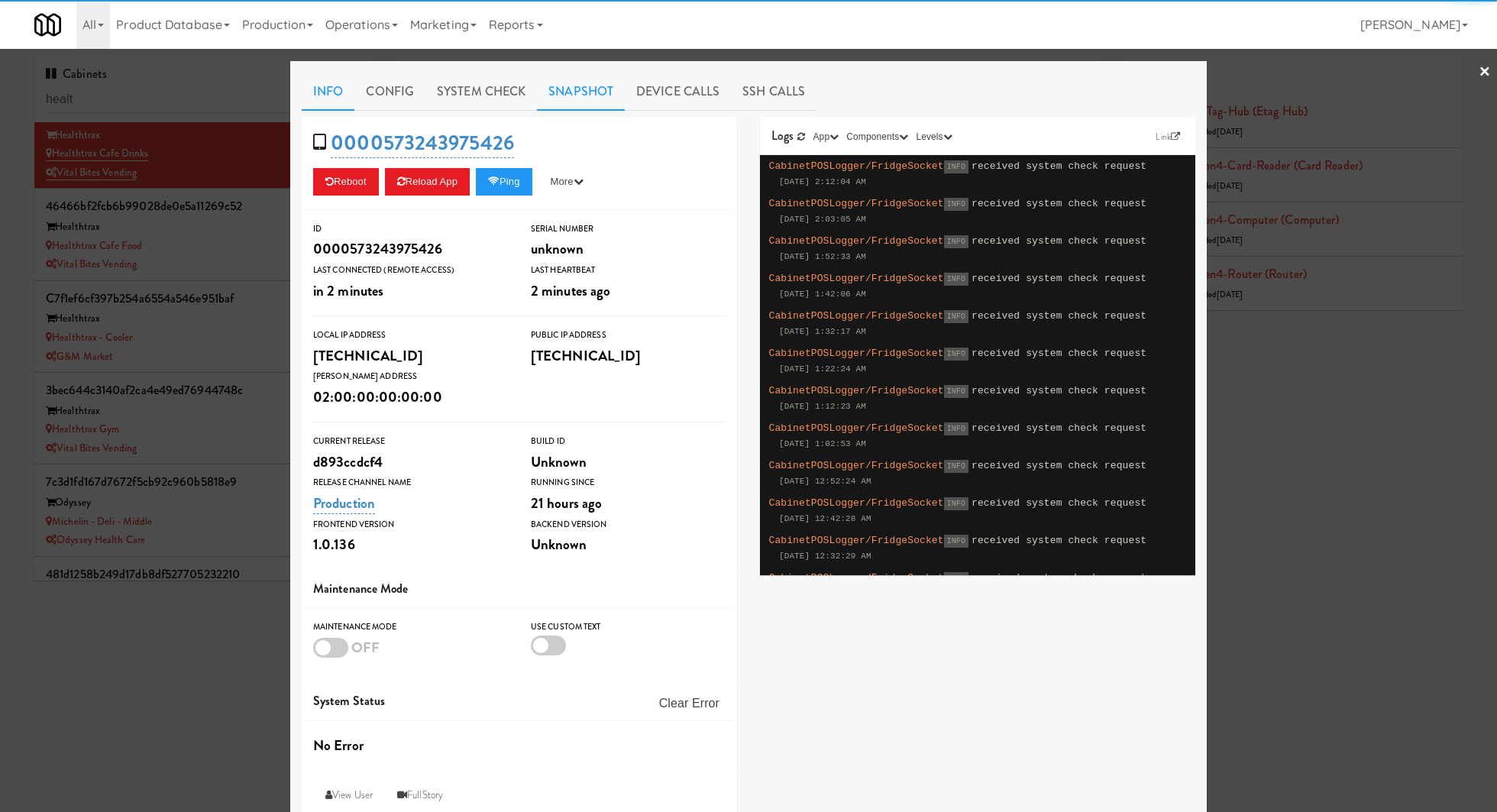
click at [600, 92] on link "Snapshot" at bounding box center [581, 91] width 88 height 39
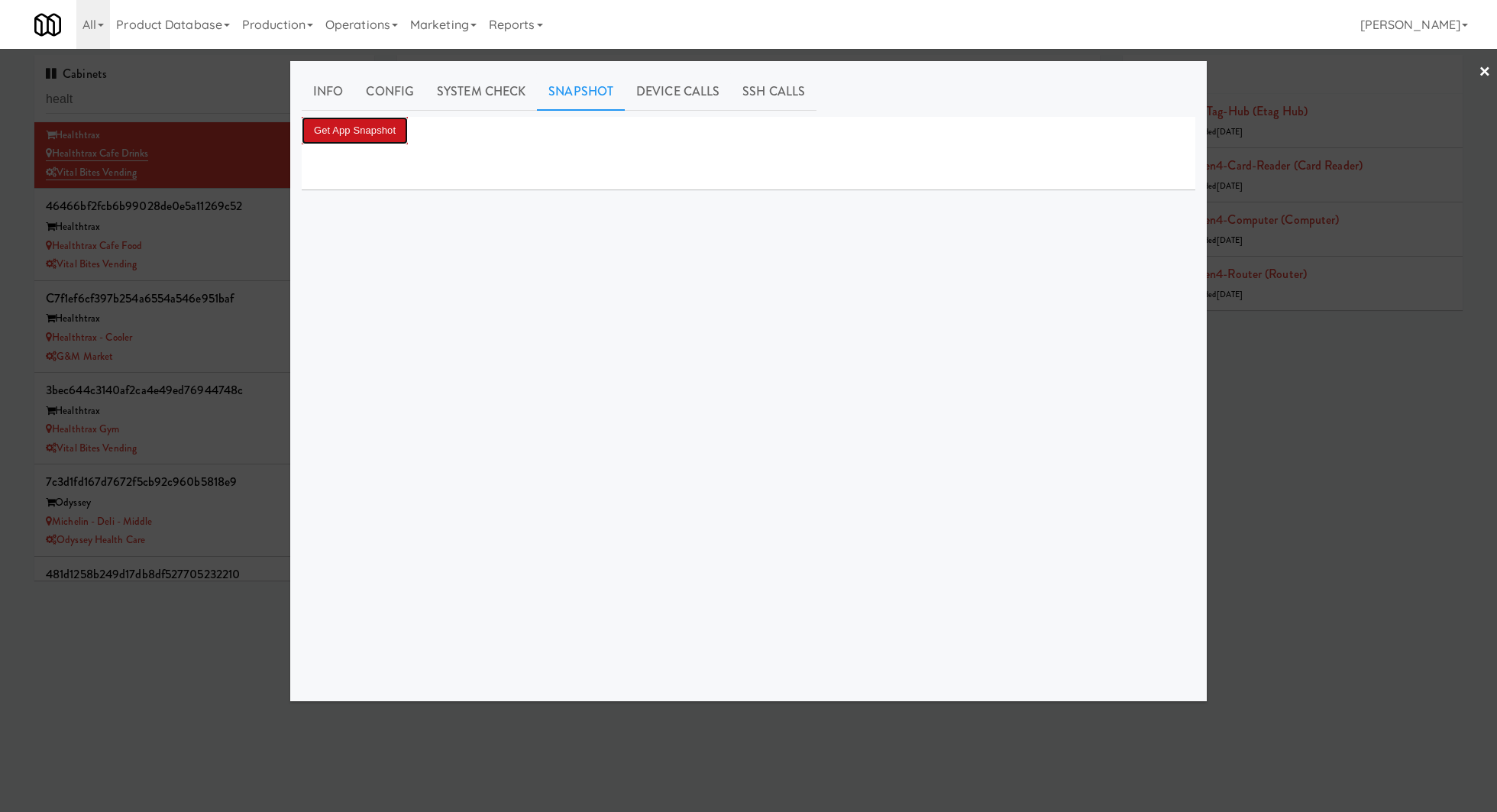
click at [401, 136] on button "Get App Snapshot" at bounding box center [354, 130] width 106 height 28
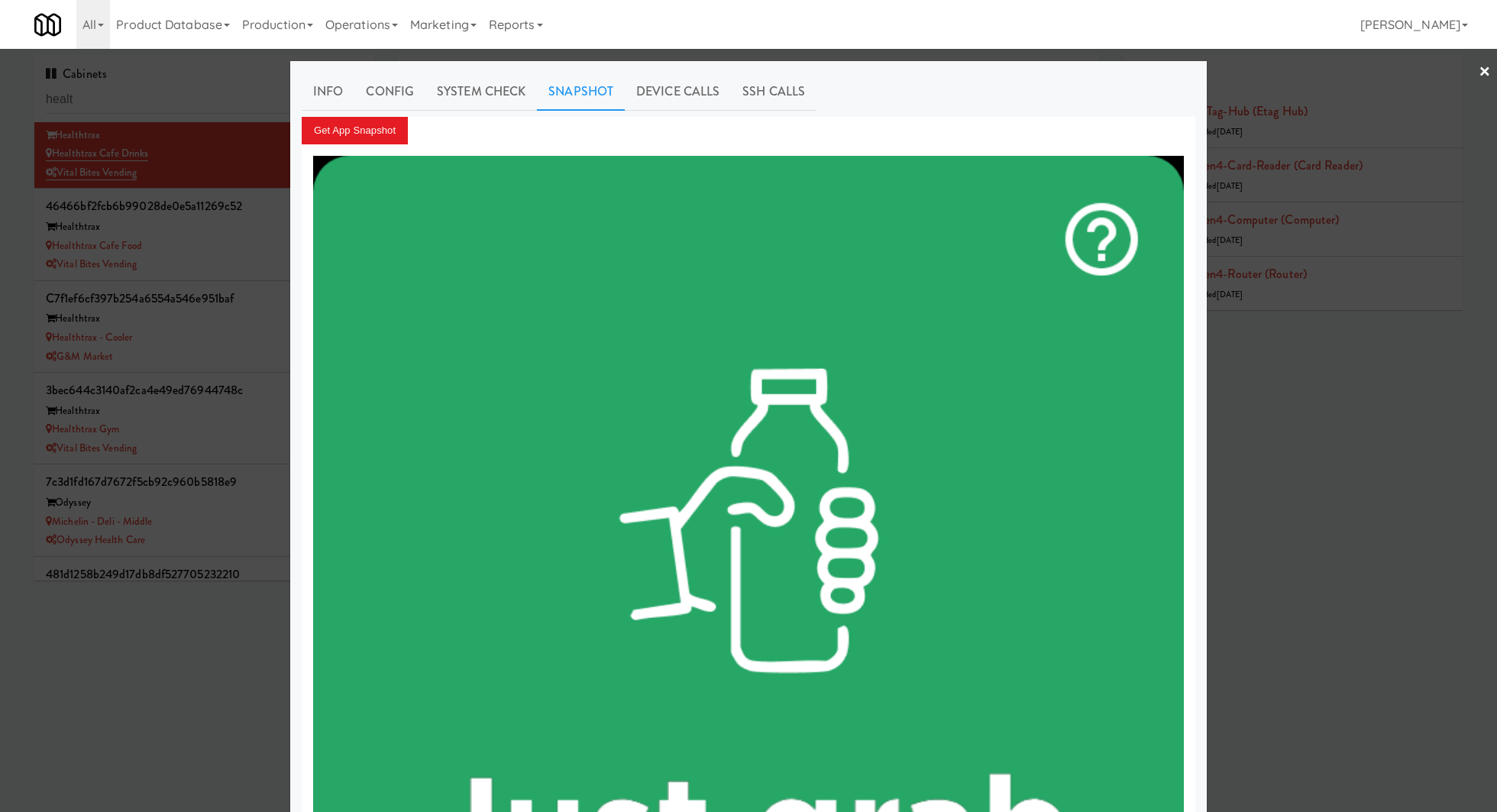
click at [239, 174] on div at bounding box center [748, 406] width 1497 height 812
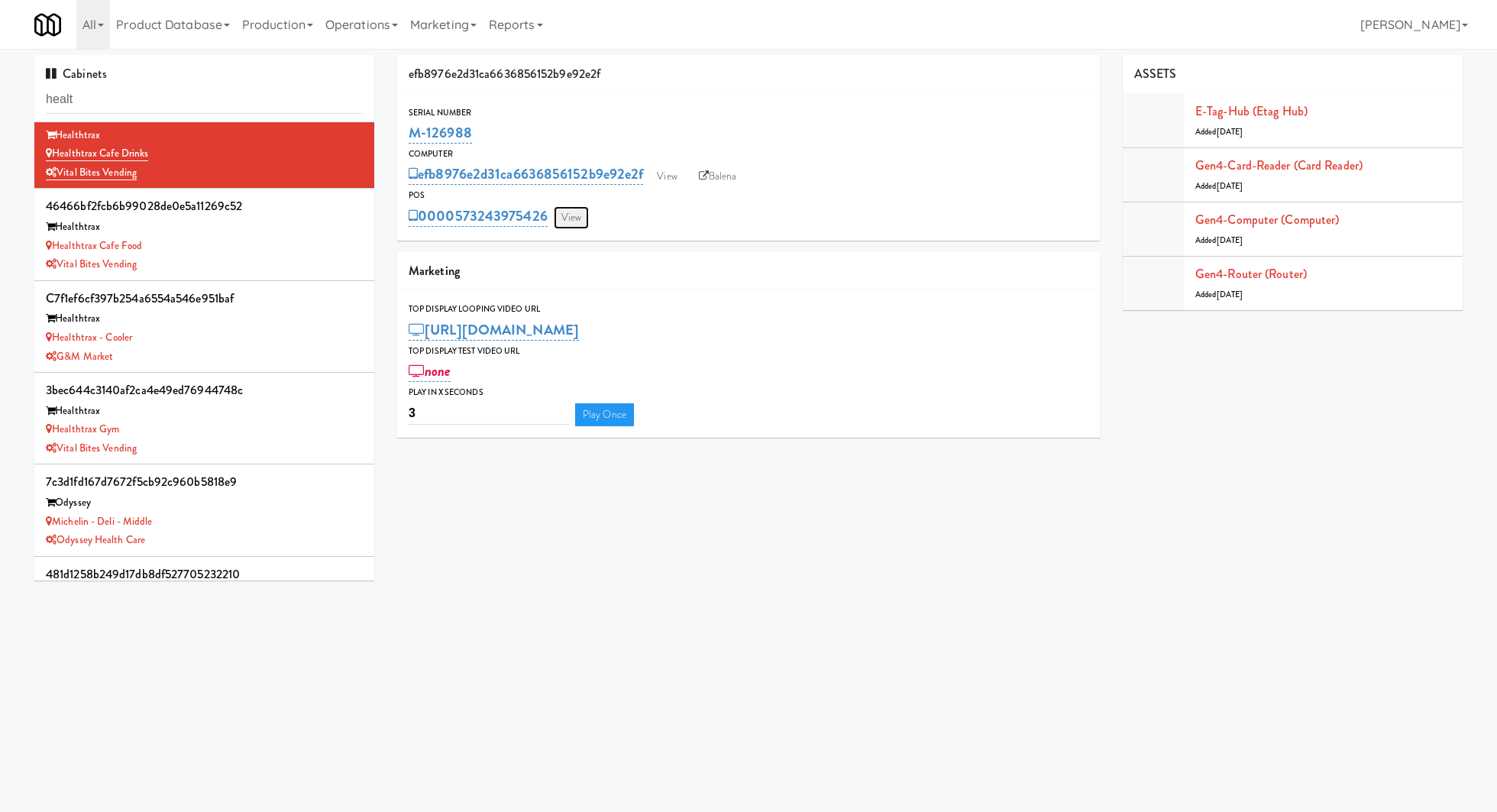
click at [572, 221] on link "View" at bounding box center [571, 217] width 35 height 23
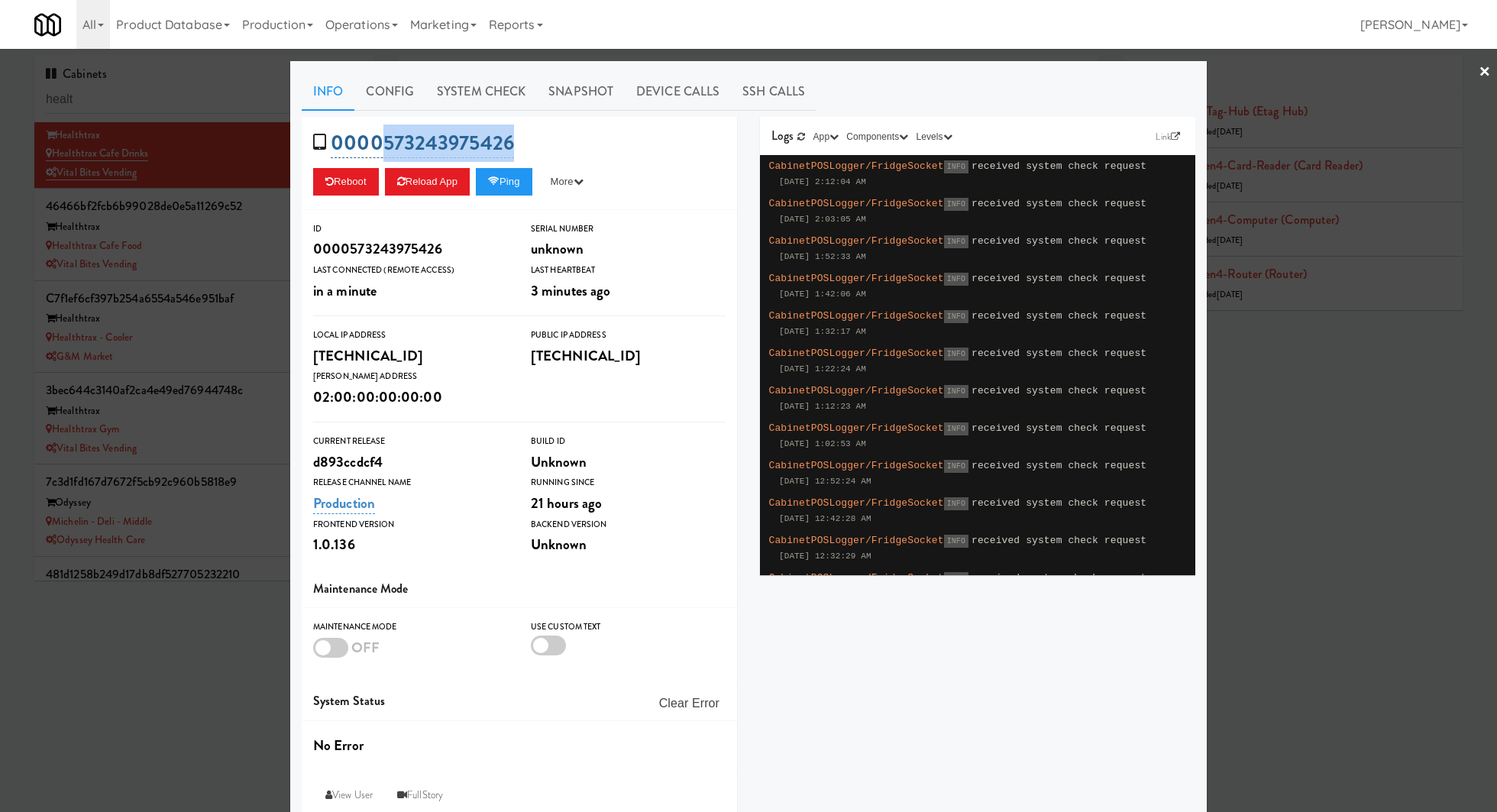
drag, startPoint x: 527, startPoint y: 139, endPoint x: 385, endPoint y: 140, distance: 142.0
click at [385, 140] on div "0000573243975426 Reboot Reload App Ping More Ping Server Restart Server Force R…" at bounding box center [519, 163] width 436 height 94
copy link "573243975426"
click at [259, 178] on div at bounding box center [748, 406] width 1497 height 812
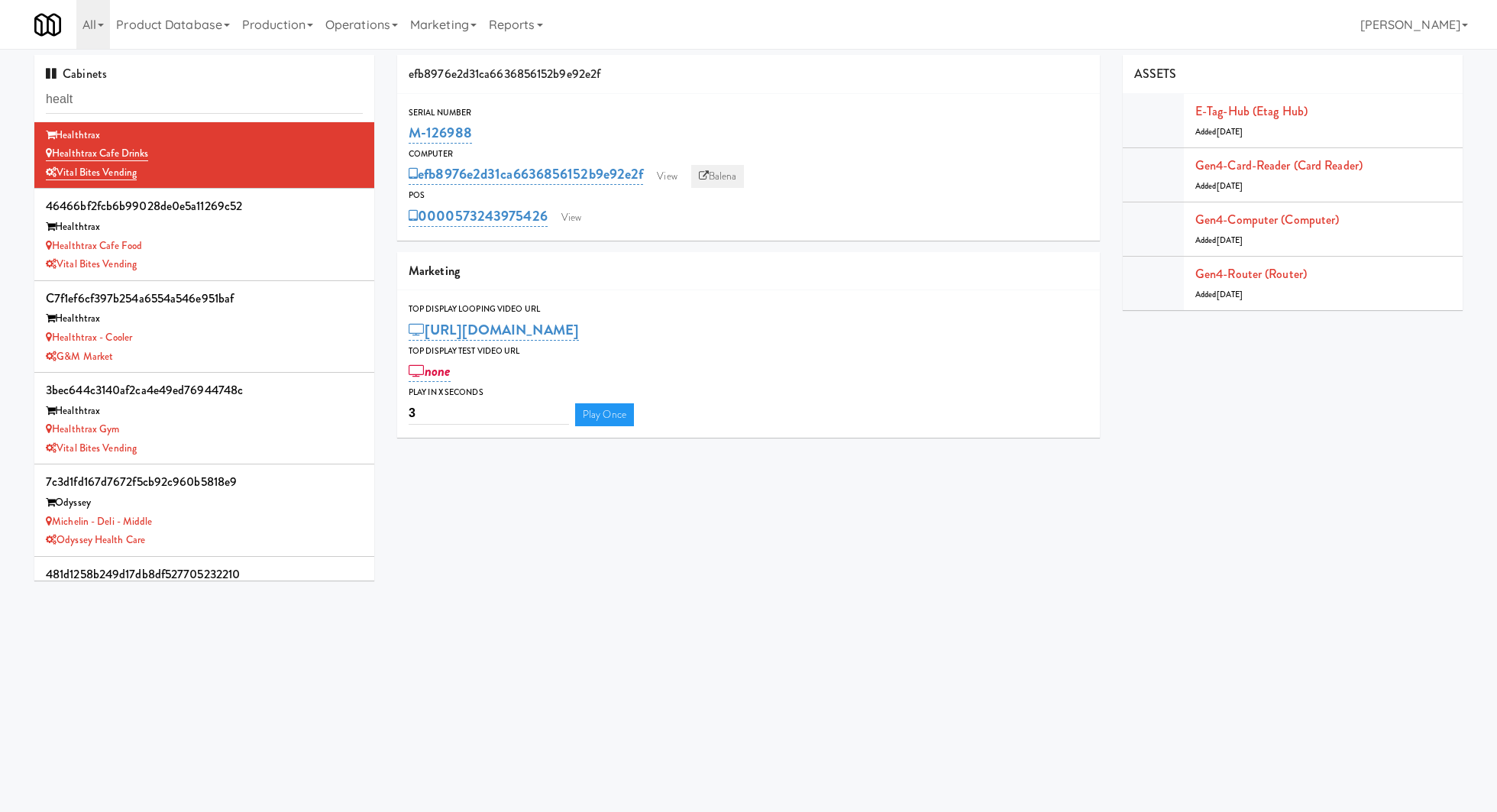
click at [733, 170] on link "Balena" at bounding box center [718, 176] width 53 height 23
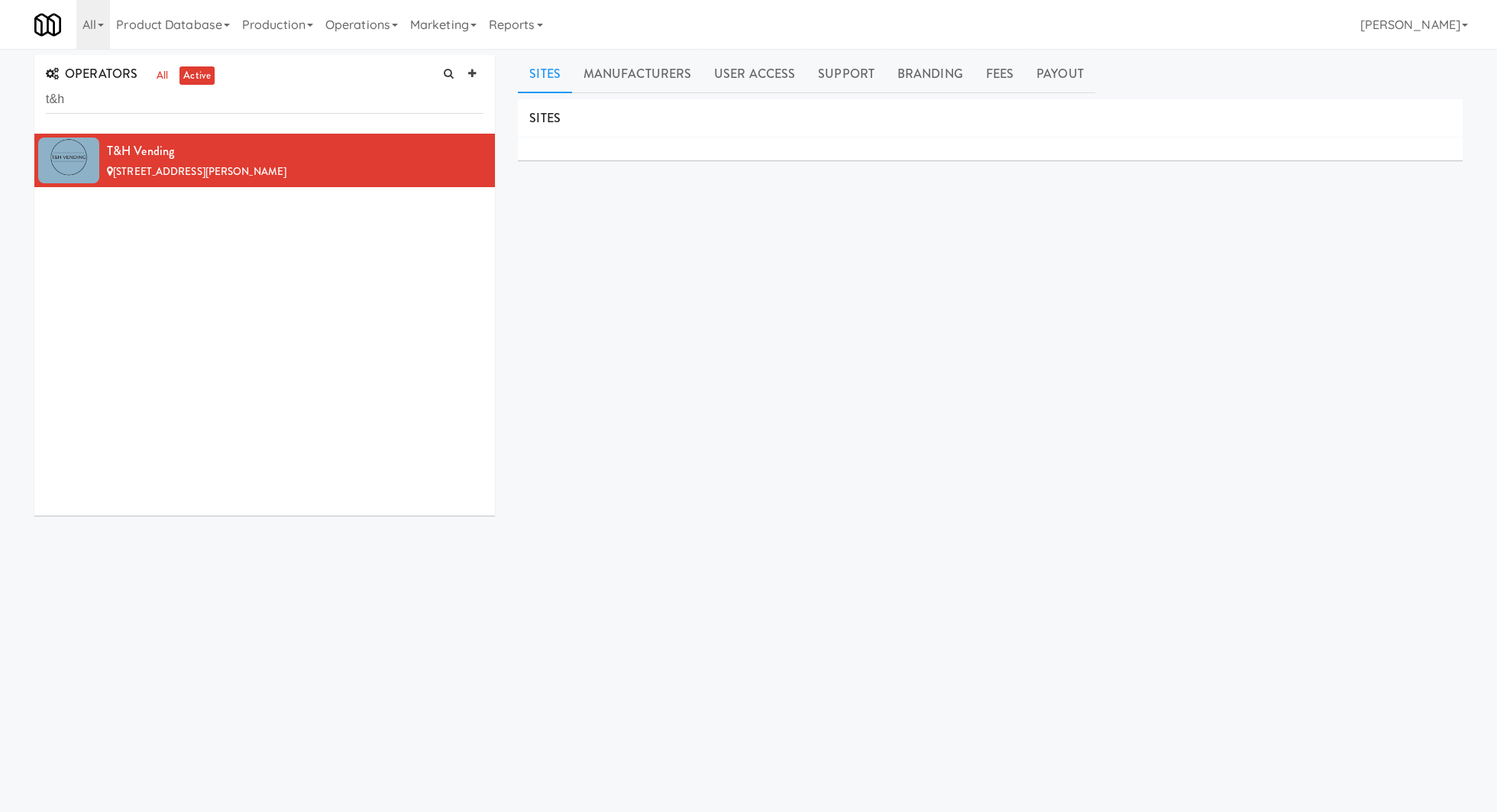
scroll to position [3, 0]
